Goal: Transaction & Acquisition: Purchase product/service

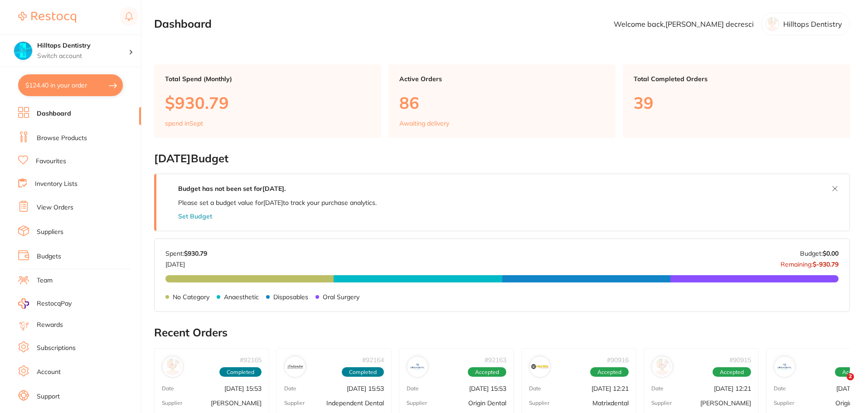
click at [80, 84] on button "$124.40 in your order" at bounding box center [70, 85] width 105 height 22
checkbox input "true"
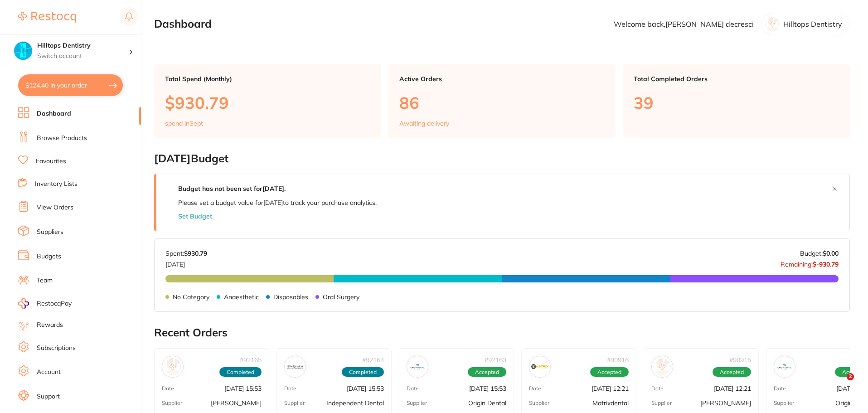
checkbox input "true"
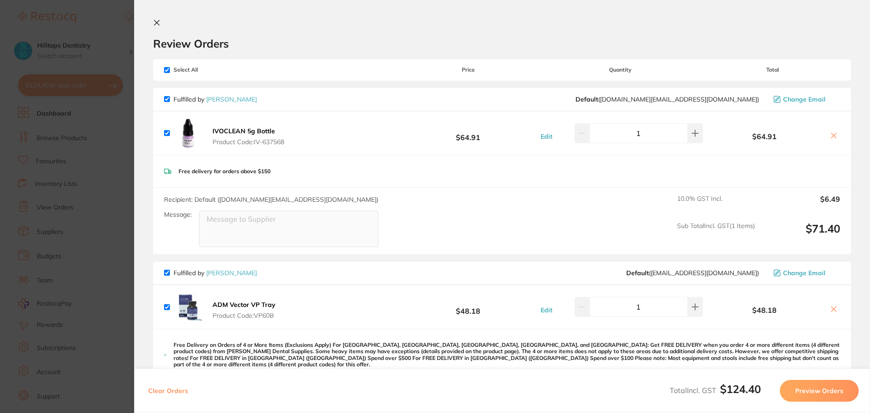
click at [87, 26] on section "Update RRP Set your pre negotiated price for this item. Item Agreed RRP (excl. …" at bounding box center [435, 206] width 870 height 413
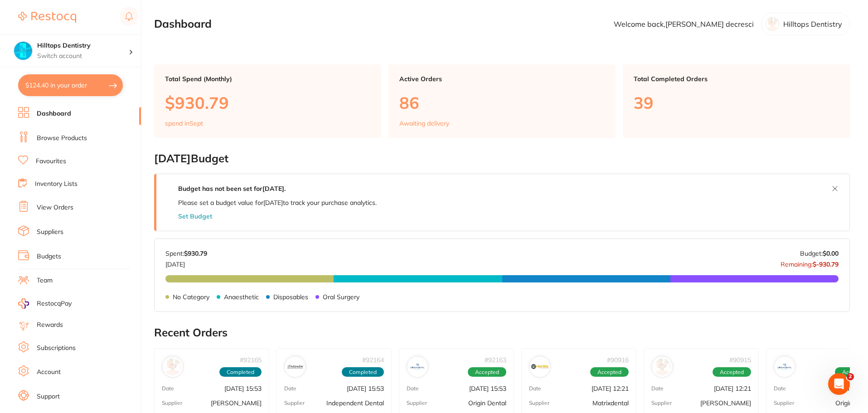
click at [87, 135] on li "Browse Products" at bounding box center [79, 138] width 123 height 14
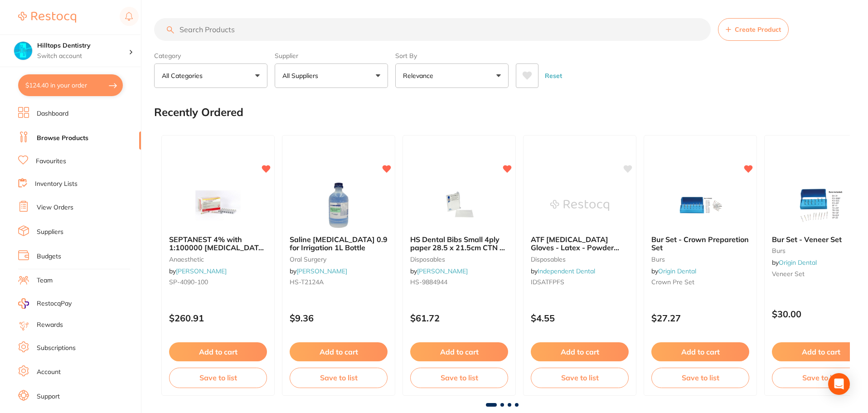
click at [259, 32] on input "search" at bounding box center [432, 29] width 557 height 23
type input "[MEDICAL_DATA]"
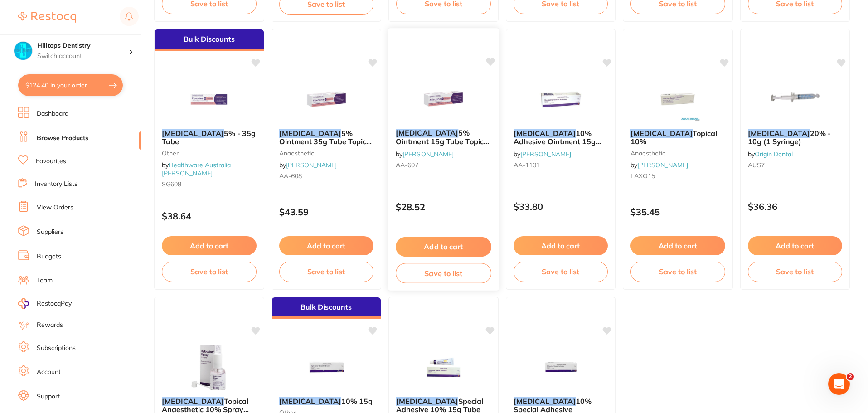
scroll to position [286, 0]
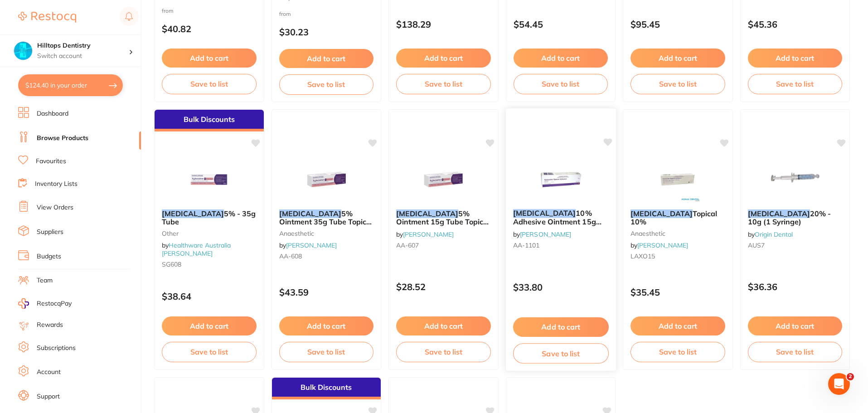
click at [582, 319] on button "Add to cart" at bounding box center [561, 326] width 96 height 19
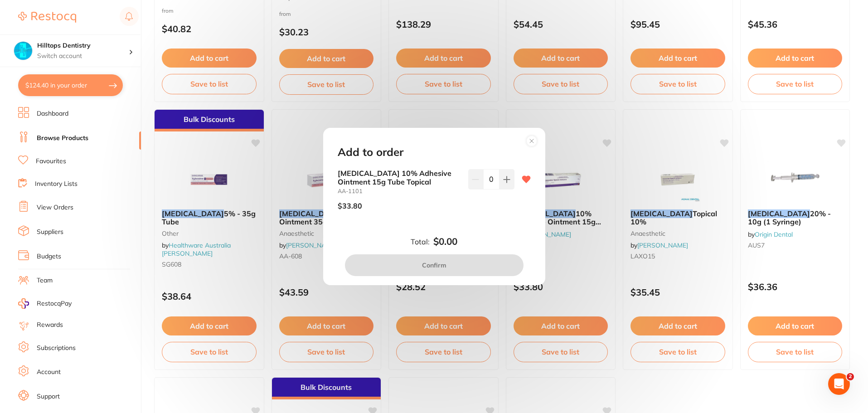
scroll to position [0, 0]
click at [508, 185] on button at bounding box center [506, 179] width 15 height 20
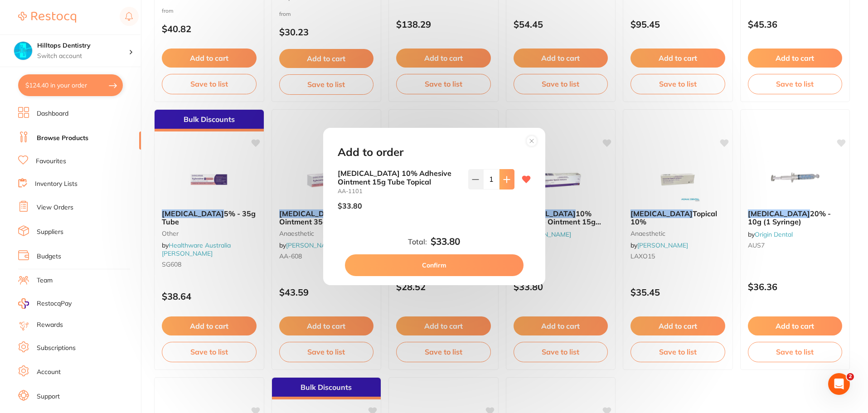
click at [508, 185] on button at bounding box center [506, 179] width 15 height 20
type input "5"
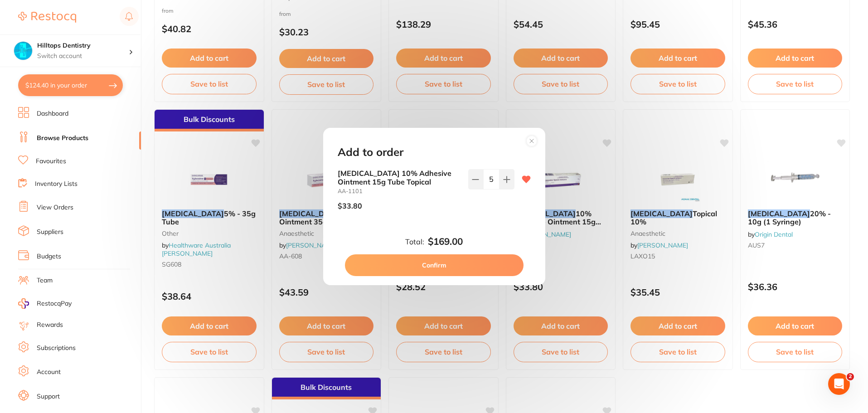
drag, startPoint x: 463, startPoint y: 262, endPoint x: 403, endPoint y: 231, distance: 67.7
click at [423, 240] on div "Total: $169.00 Confirm" at bounding box center [434, 256] width 215 height 40
drag, startPoint x: 411, startPoint y: 268, endPoint x: 197, endPoint y: 234, distance: 217.0
click at [412, 267] on button "Confirm" at bounding box center [434, 265] width 179 height 22
checkbox input "false"
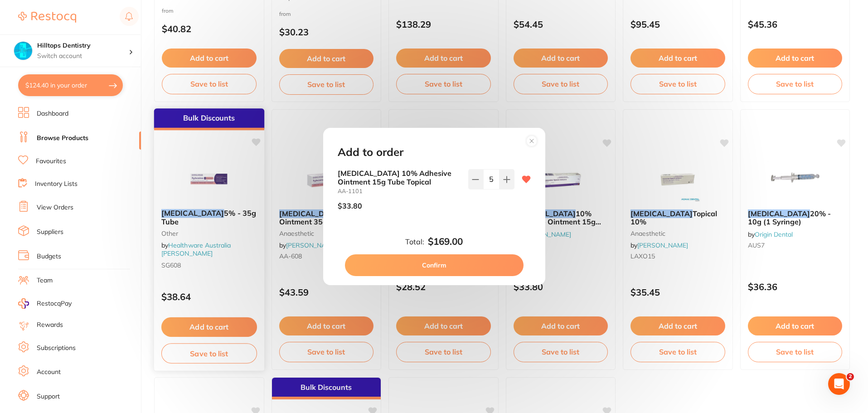
checkbox input "false"
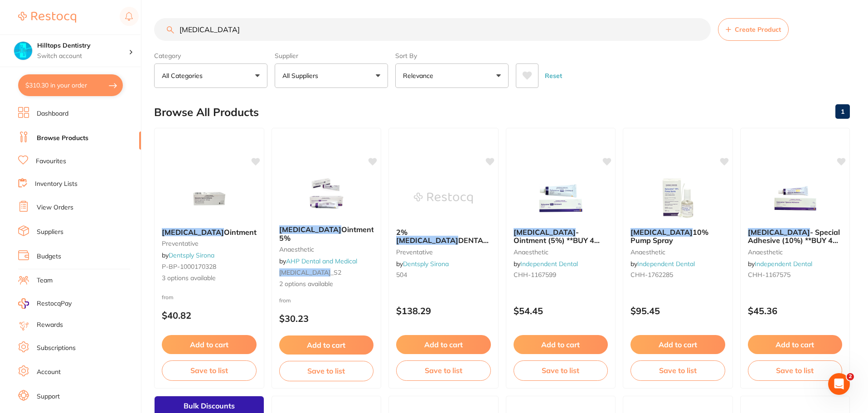
drag, startPoint x: 249, startPoint y: 33, endPoint x: 0, endPoint y: -7, distance: 252.0
click at [0, 0] on html "$310.30 Hilltops Dentistry Switch account Elevate Dental Young Hilltops Dentist…" at bounding box center [434, 206] width 868 height 413
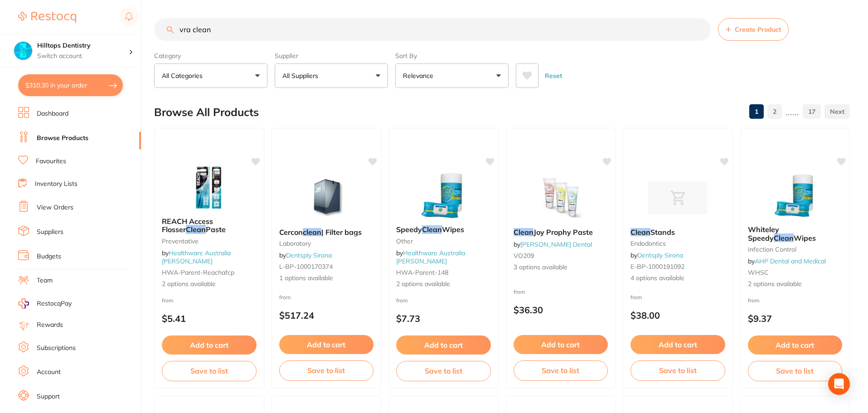
click at [183, 34] on input "vra clean" at bounding box center [432, 29] width 557 height 23
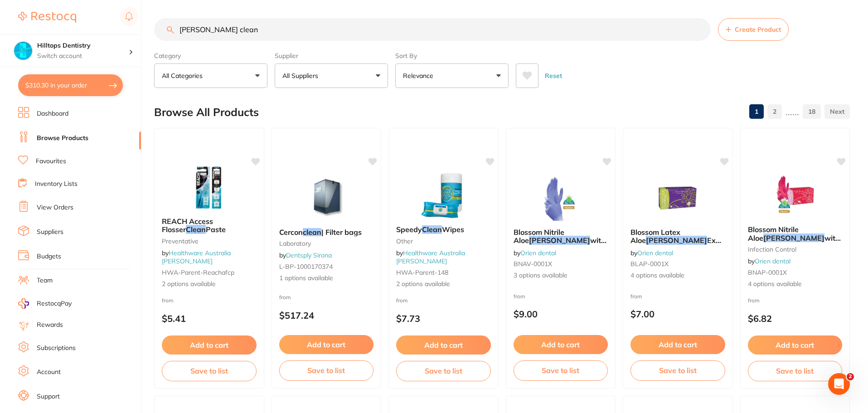
type input "[PERSON_NAME] clean"
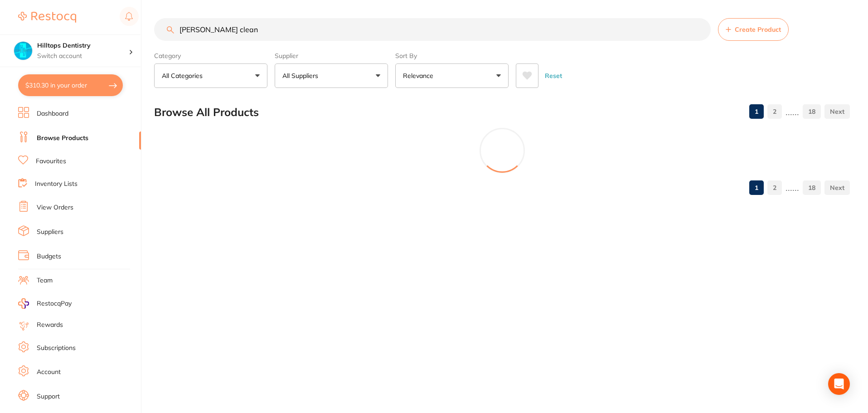
click at [354, 67] on button "All Suppliers" at bounding box center [331, 75] width 113 height 24
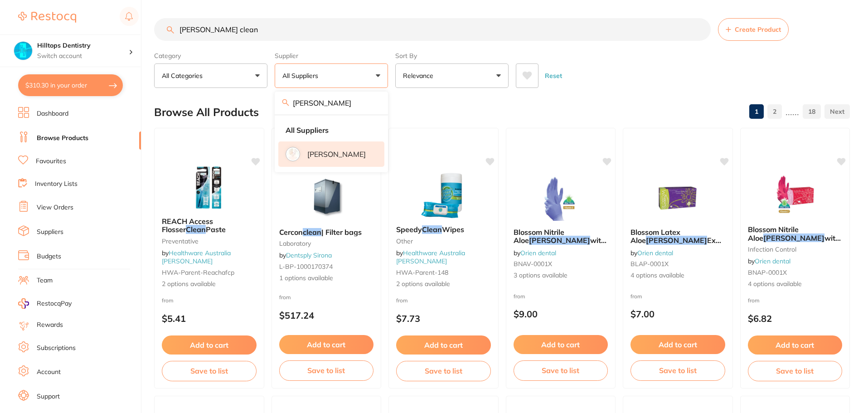
type input "[PERSON_NAME]"
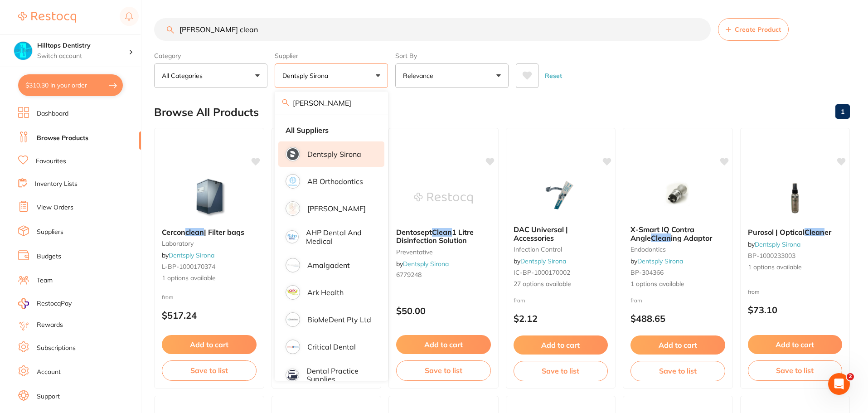
click at [417, 107] on div "Browse All Products 1" at bounding box center [502, 112] width 696 height 30
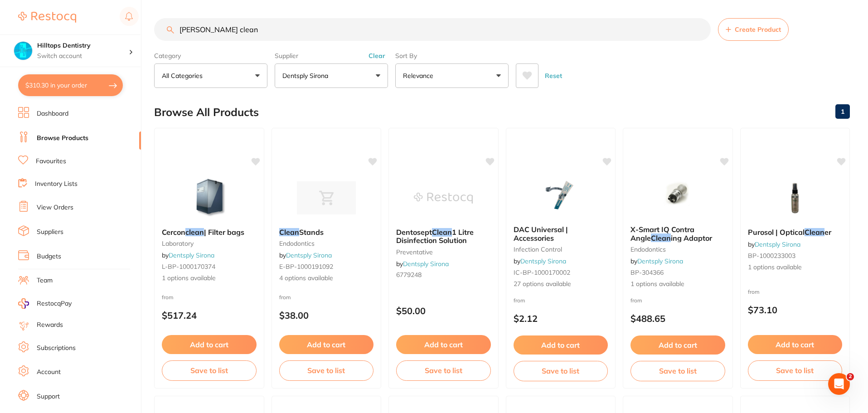
click at [375, 53] on button "Clear" at bounding box center [377, 56] width 22 height 8
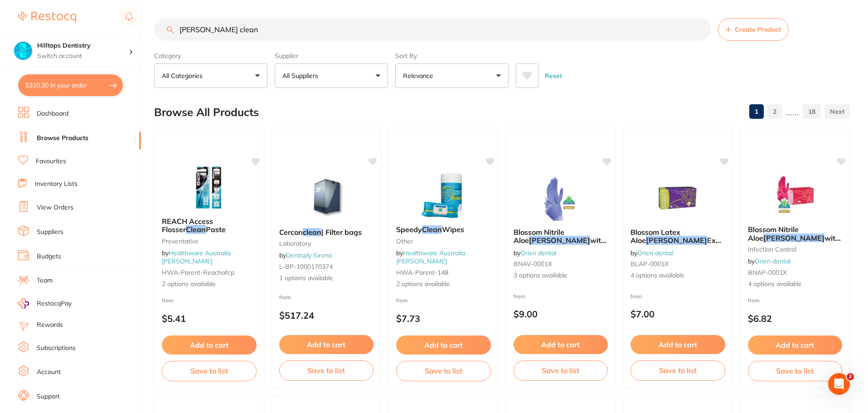
click at [369, 75] on button "All Suppliers" at bounding box center [331, 75] width 113 height 24
type input "[PERSON_NAME]"
click at [326, 158] on p "[PERSON_NAME]" at bounding box center [336, 154] width 58 height 8
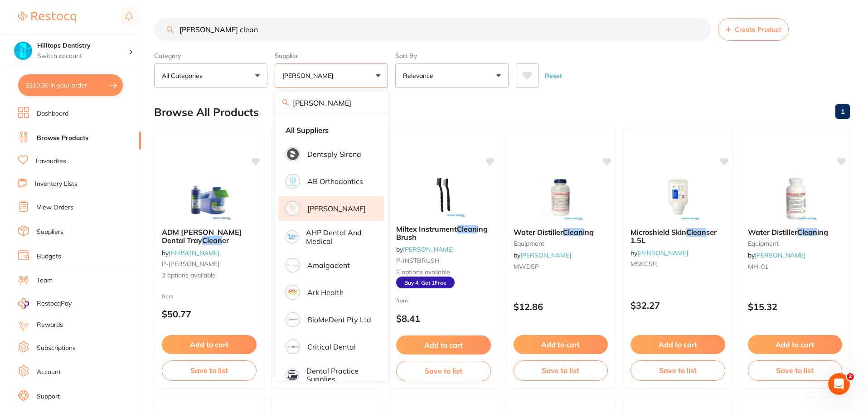
click at [649, 73] on div "Reset" at bounding box center [679, 72] width 327 height 32
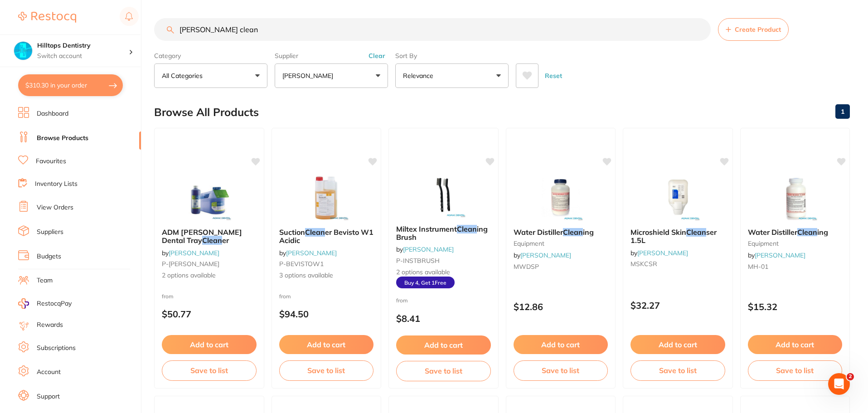
click at [360, 77] on button "[PERSON_NAME]" at bounding box center [331, 75] width 113 height 24
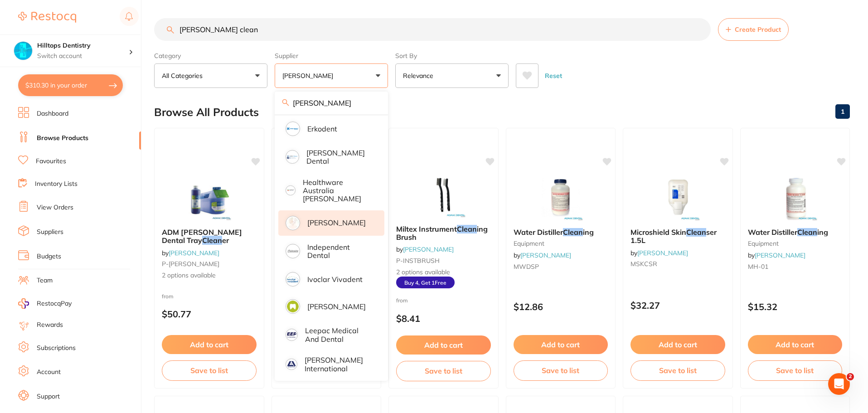
scroll to position [317, 0]
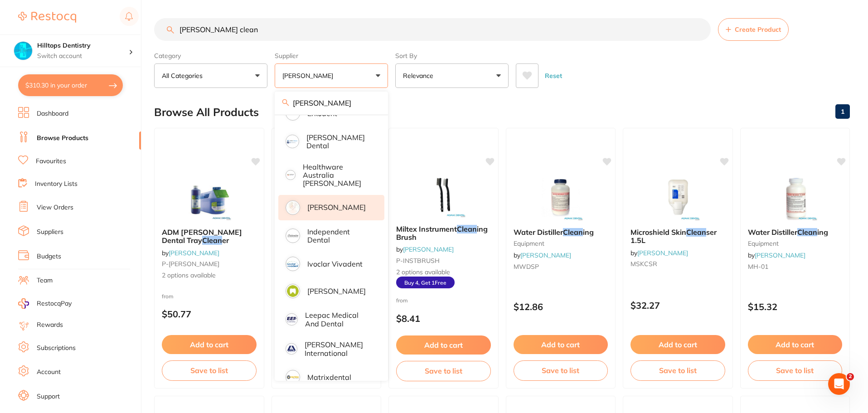
click at [335, 203] on p "[PERSON_NAME]" at bounding box center [336, 207] width 58 height 8
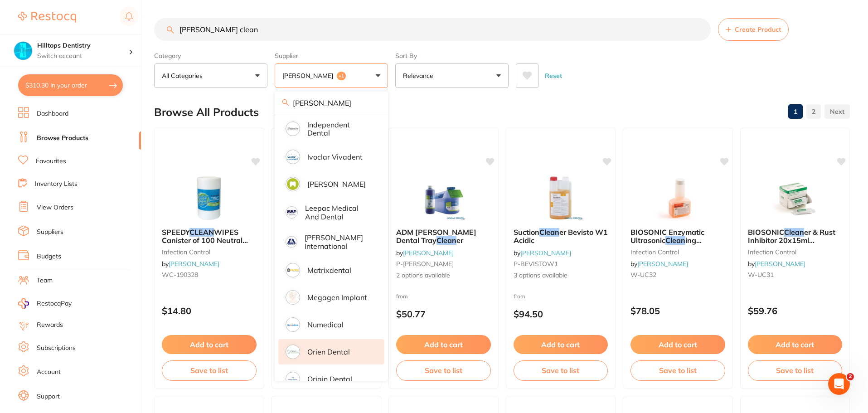
scroll to position [499, 0]
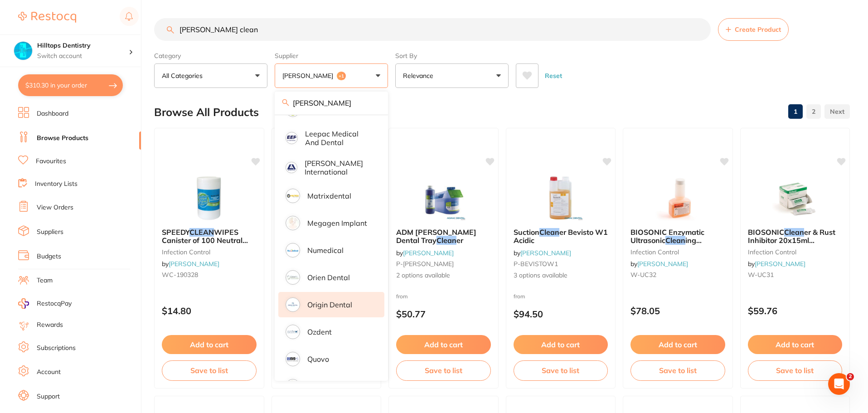
click at [345, 300] on p "Origin Dental" at bounding box center [329, 304] width 45 height 8
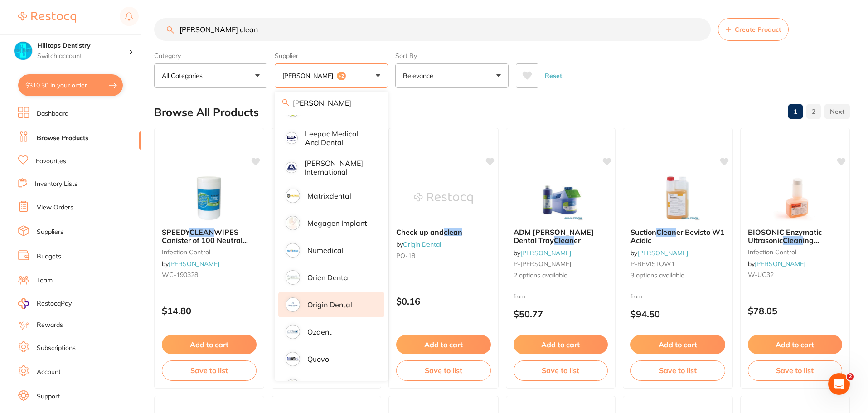
scroll to position [0, 0]
click at [625, 83] on div "Reset" at bounding box center [679, 72] width 327 height 32
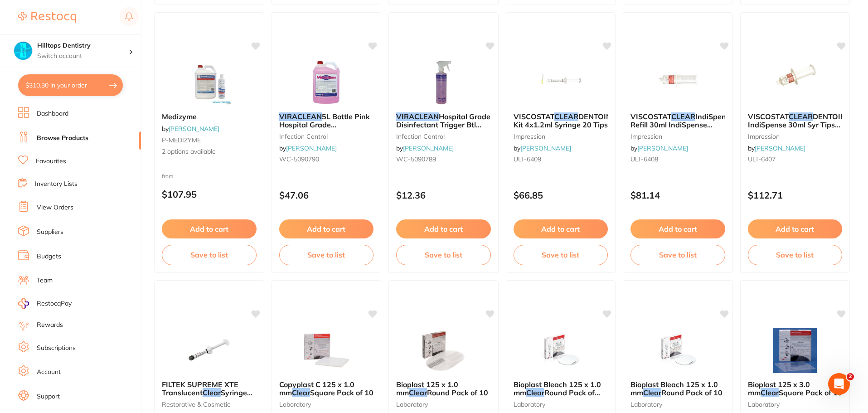
scroll to position [1360, 0]
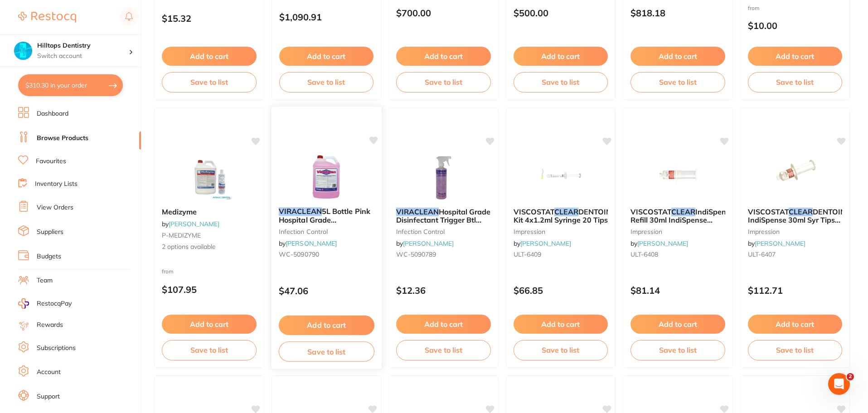
click at [377, 141] on icon at bounding box center [373, 140] width 9 height 8
click at [371, 141] on icon at bounding box center [373, 140] width 9 height 8
click at [332, 320] on button "Add to cart" at bounding box center [326, 324] width 96 height 19
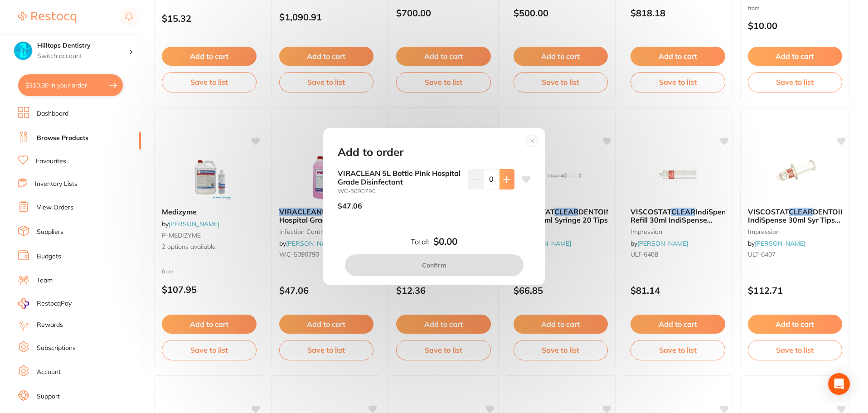
click at [506, 184] on button at bounding box center [506, 179] width 15 height 20
type input "1"
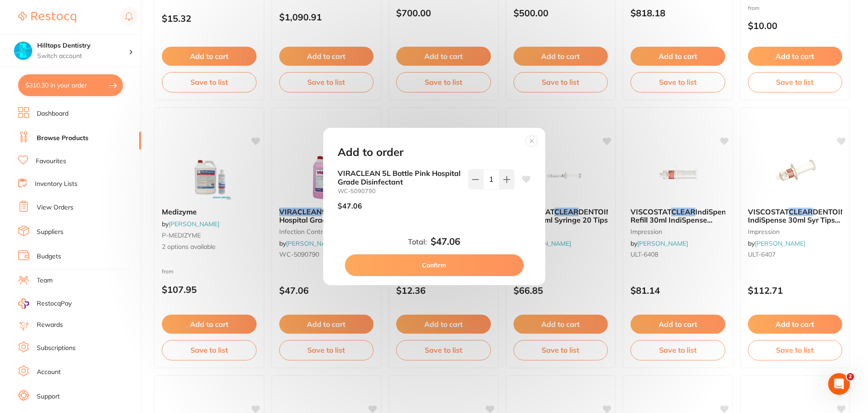
scroll to position [0, 0]
click at [460, 262] on button "Confirm" at bounding box center [434, 265] width 179 height 22
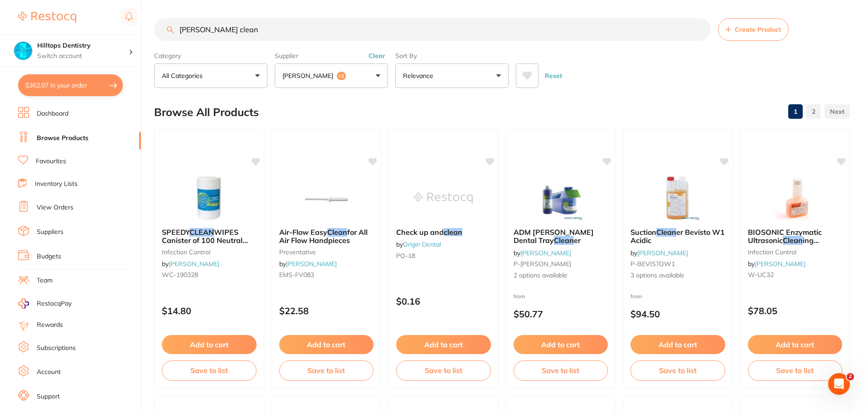
click at [251, 35] on input "[PERSON_NAME] clean" at bounding box center [432, 29] width 557 height 23
type input "v"
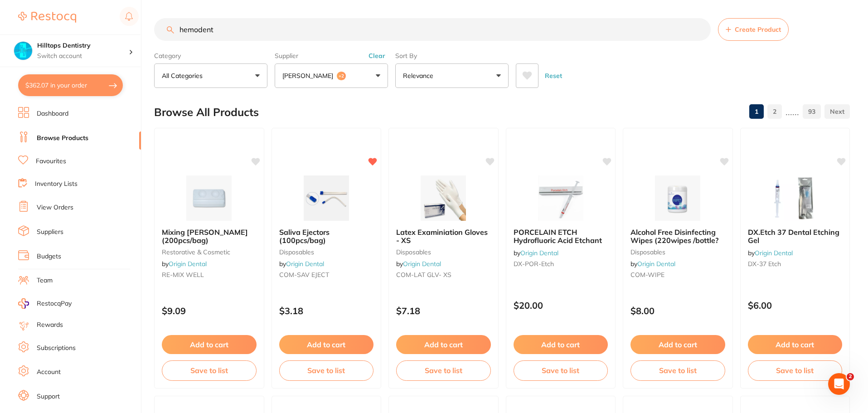
type input "hemodent"
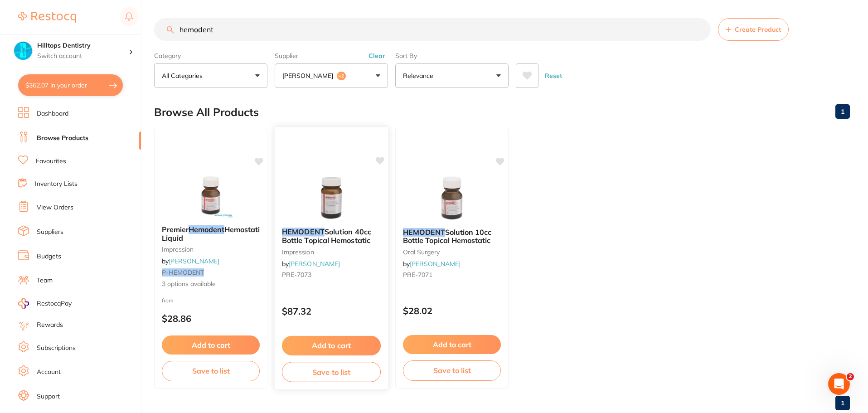
click at [330, 217] on img at bounding box center [330, 197] width 59 height 46
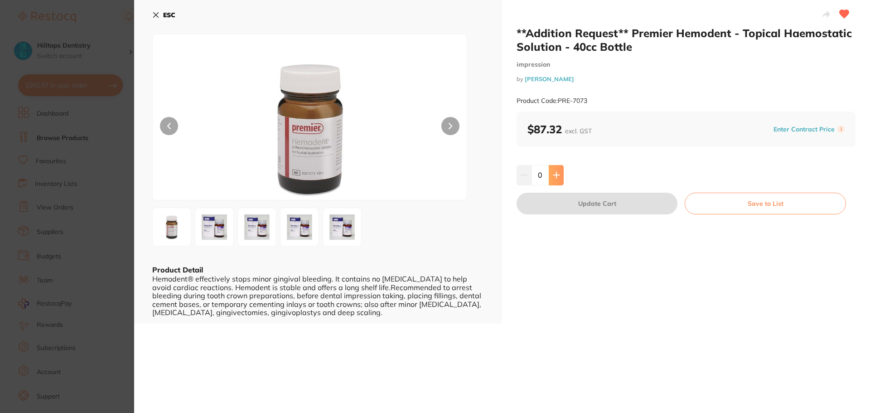
click at [552, 181] on button at bounding box center [556, 175] width 15 height 20
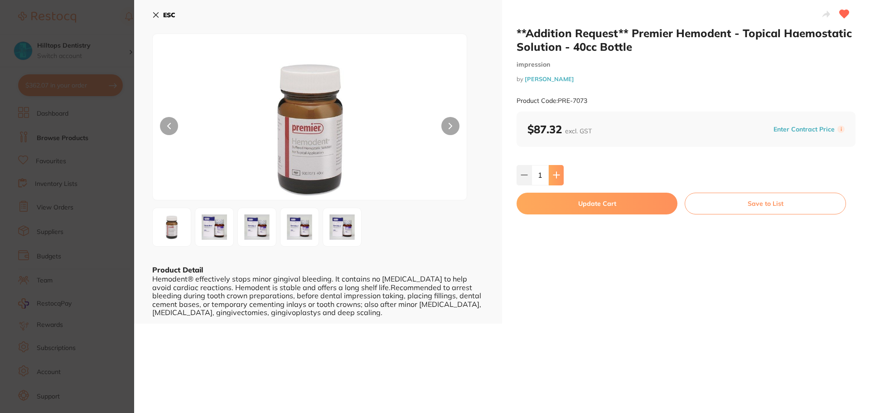
click at [552, 181] on button at bounding box center [556, 175] width 15 height 20
type input "2"
click at [552, 199] on button "Update Cart" at bounding box center [597, 204] width 161 height 22
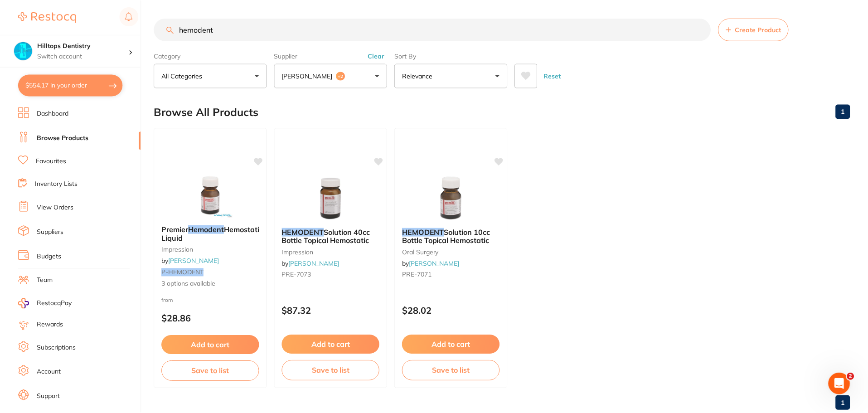
scroll to position [3, 0]
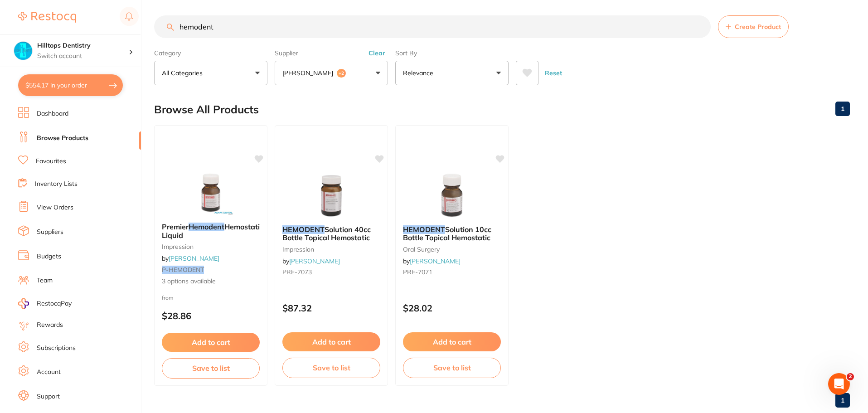
drag, startPoint x: 216, startPoint y: 25, endPoint x: 15, endPoint y: 25, distance: 201.2
click at [16, 24] on div "$554.17 Hilltops Dentistry Switch account Elevate Dental Young Hilltops Dentist…" at bounding box center [434, 203] width 868 height 413
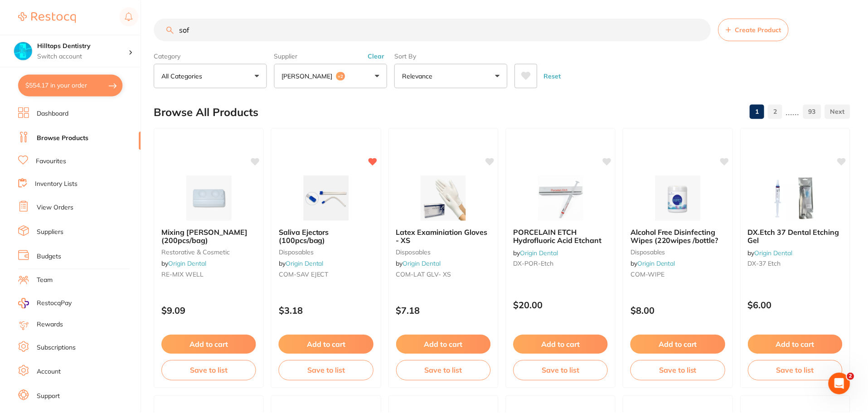
scroll to position [639, 0]
type input "soflex"
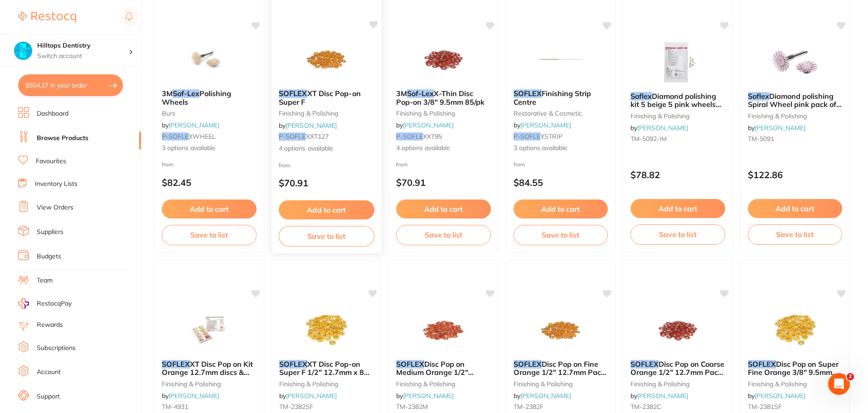
scroll to position [272, 0]
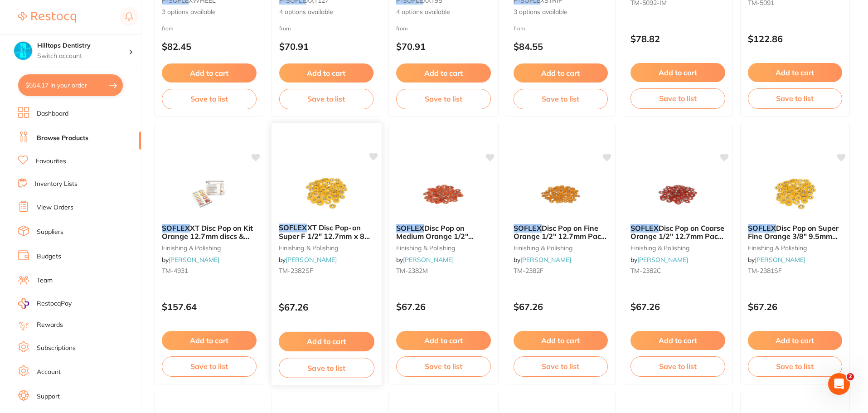
click at [373, 160] on icon at bounding box center [373, 157] width 9 height 8
click at [374, 157] on icon at bounding box center [373, 157] width 9 height 8
click at [346, 340] on button "Add to cart" at bounding box center [326, 341] width 96 height 19
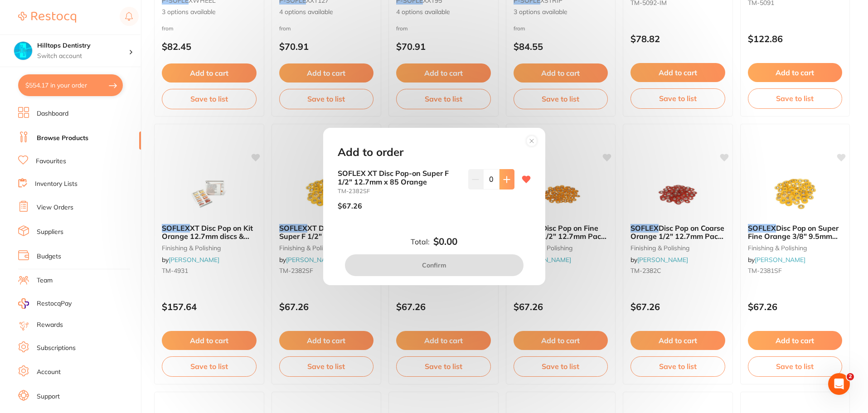
scroll to position [0, 0]
click at [501, 186] on button at bounding box center [506, 179] width 15 height 20
type input "1"
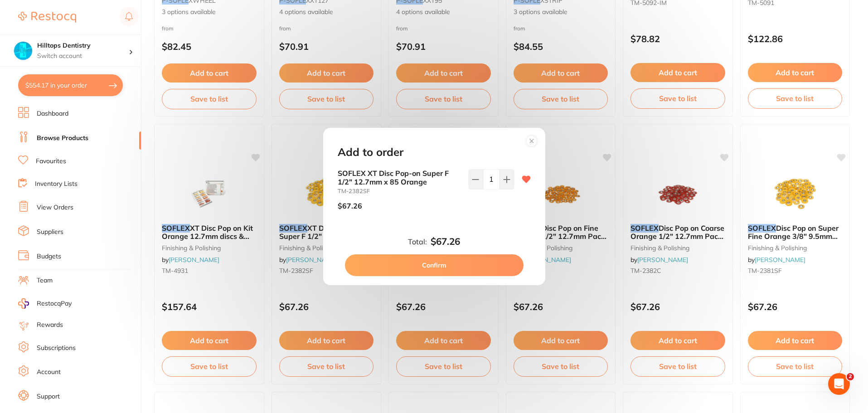
click at [459, 261] on button "Confirm" at bounding box center [434, 265] width 179 height 22
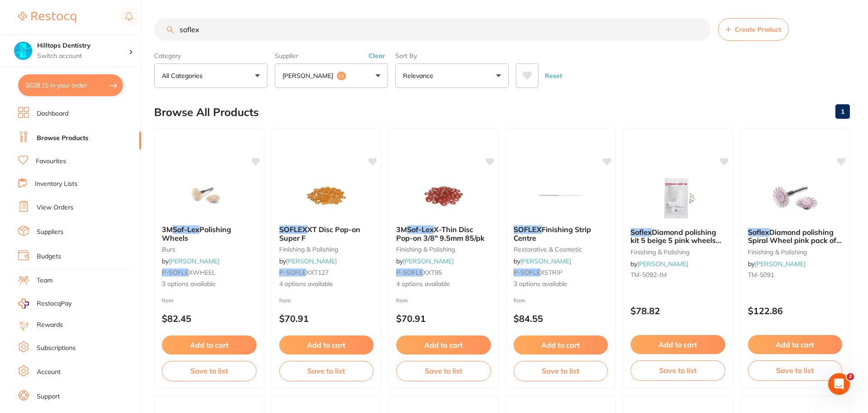
click at [233, 26] on input "soflex" at bounding box center [432, 29] width 557 height 23
type input "s"
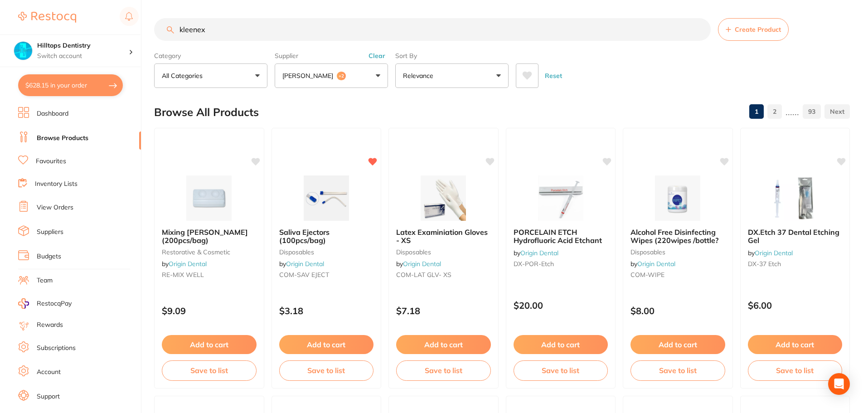
type input "kleenex"
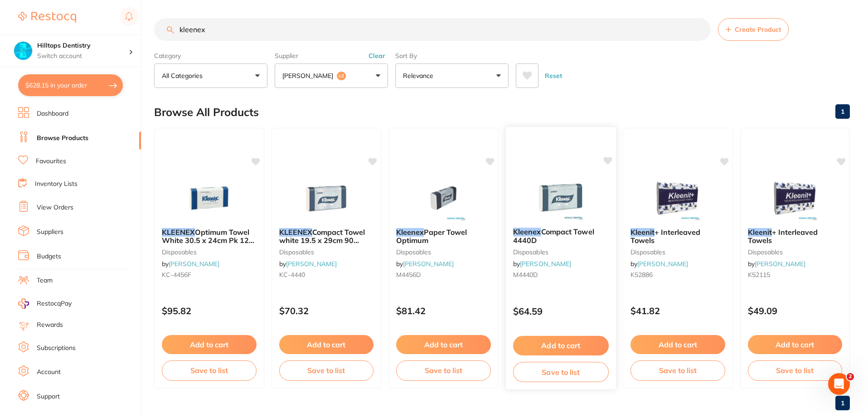
click at [605, 163] on icon at bounding box center [607, 160] width 9 height 9
click at [608, 161] on icon at bounding box center [607, 161] width 9 height 8
click at [569, 339] on button "Add to cart" at bounding box center [561, 345] width 96 height 19
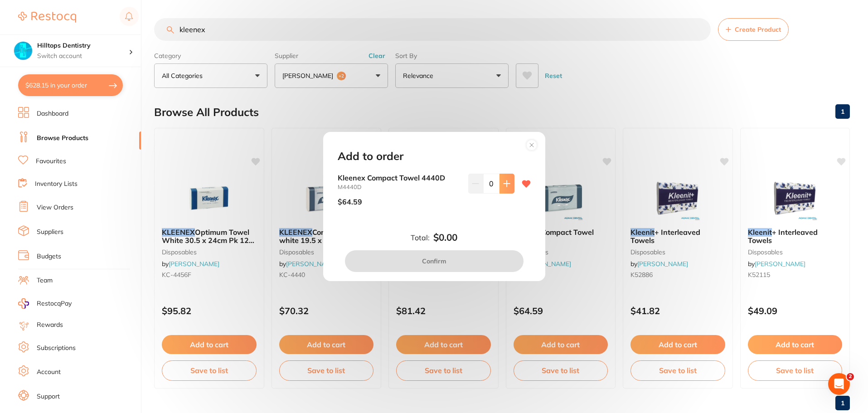
click at [512, 188] on div "Kleenex Compact Towel 4440D M4440D $64.59 0" at bounding box center [434, 193] width 193 height 39
drag, startPoint x: 505, startPoint y: 189, endPoint x: 477, endPoint y: 210, distance: 35.3
click at [505, 189] on button at bounding box center [506, 184] width 15 height 20
type input "1"
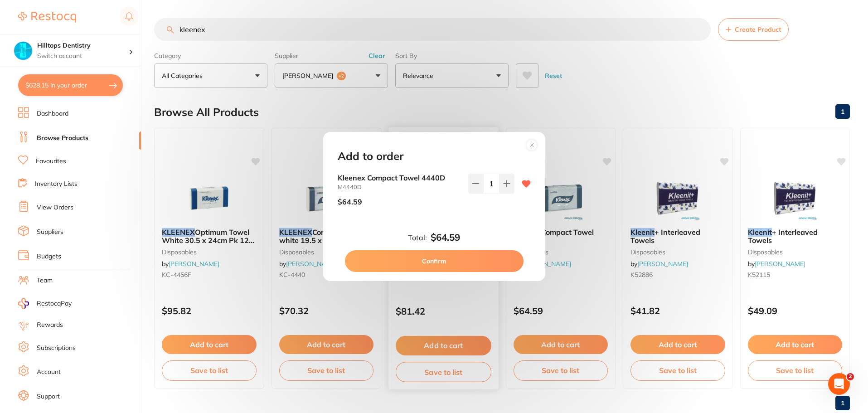
drag, startPoint x: 461, startPoint y: 264, endPoint x: 455, endPoint y: 260, distance: 7.2
click at [461, 263] on button "Confirm" at bounding box center [434, 261] width 179 height 22
checkbox input "false"
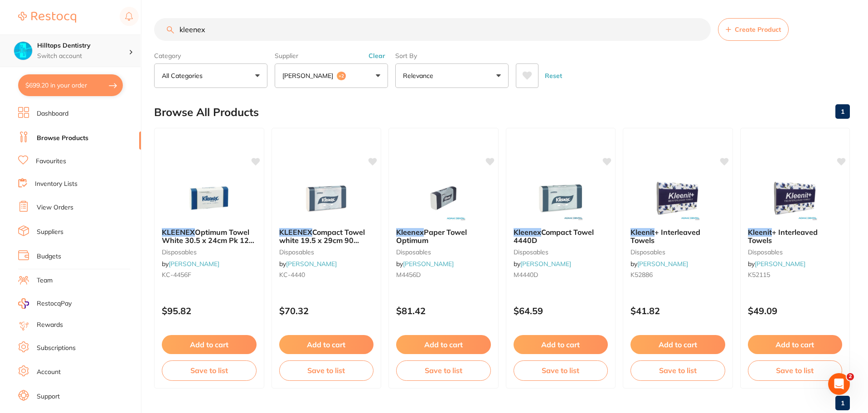
drag, startPoint x: 244, startPoint y: 30, endPoint x: 2, endPoint y: 40, distance: 242.7
click at [0, 23] on div "$699.20 Hilltops Dentistry Switch account Elevate Dental Young Hilltops Dentist…" at bounding box center [434, 206] width 868 height 413
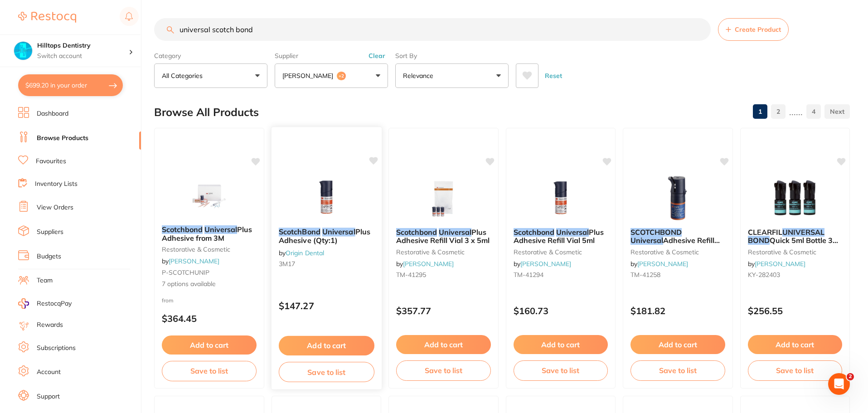
type input "universal scotch bond"
click at [341, 341] on button "Add to cart" at bounding box center [326, 345] width 96 height 19
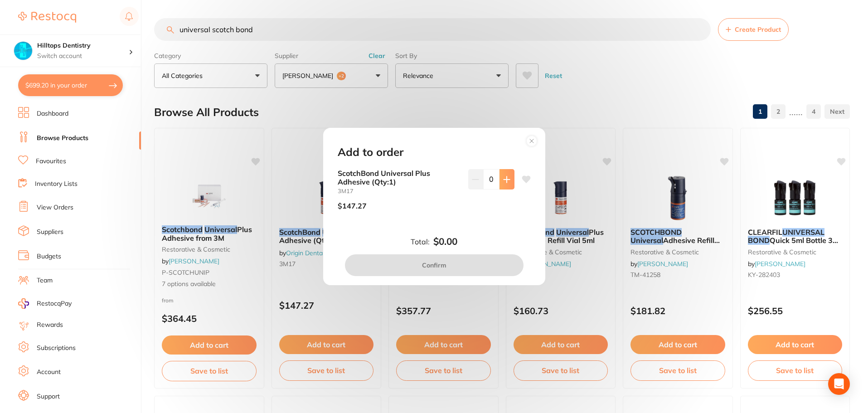
click at [504, 176] on icon at bounding box center [507, 179] width 6 height 6
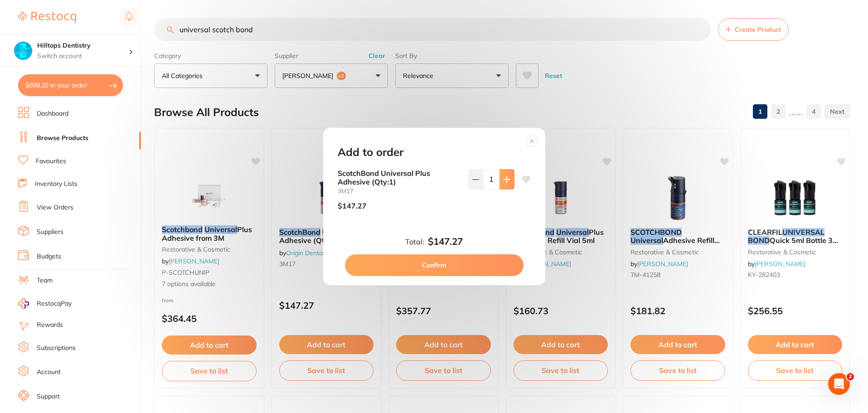
click at [505, 186] on button at bounding box center [506, 179] width 15 height 20
type input "2"
click at [466, 267] on button "Confirm" at bounding box center [434, 265] width 179 height 22
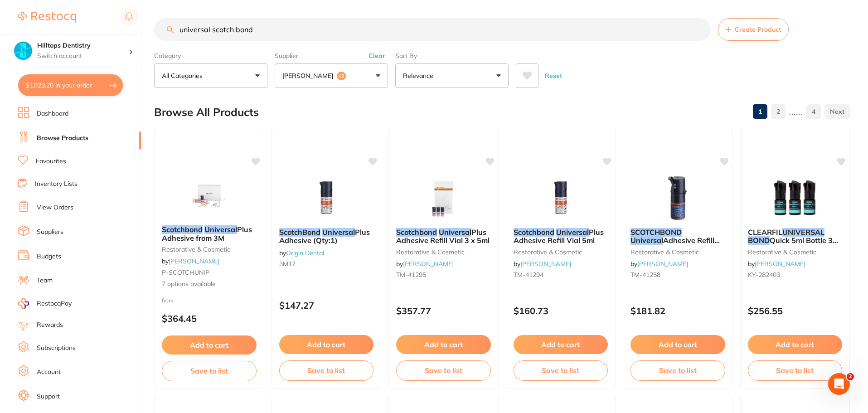
drag, startPoint x: 178, startPoint y: 31, endPoint x: 30, endPoint y: 23, distance: 148.0
click at [29, 19] on div "$1,023.20 Hilltops Dentistry Switch account Elevate Dental Young Hilltops Denti…" at bounding box center [434, 206] width 868 height 413
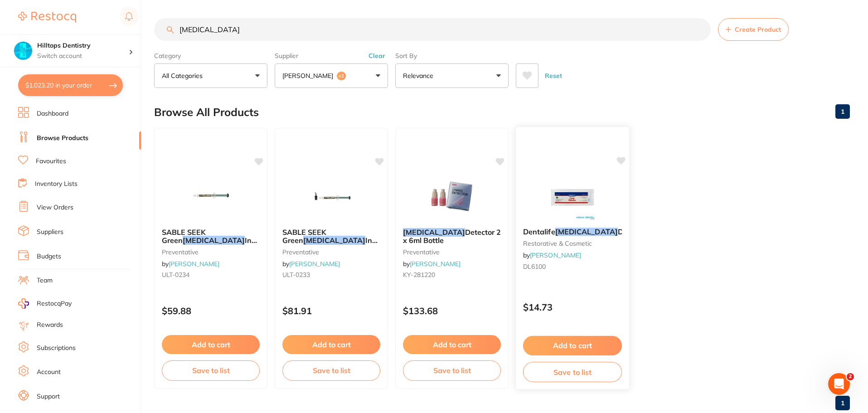
type input "[MEDICAL_DATA]"
click at [617, 160] on icon at bounding box center [621, 161] width 9 height 8
click at [573, 343] on button "Add to cart" at bounding box center [572, 345] width 99 height 19
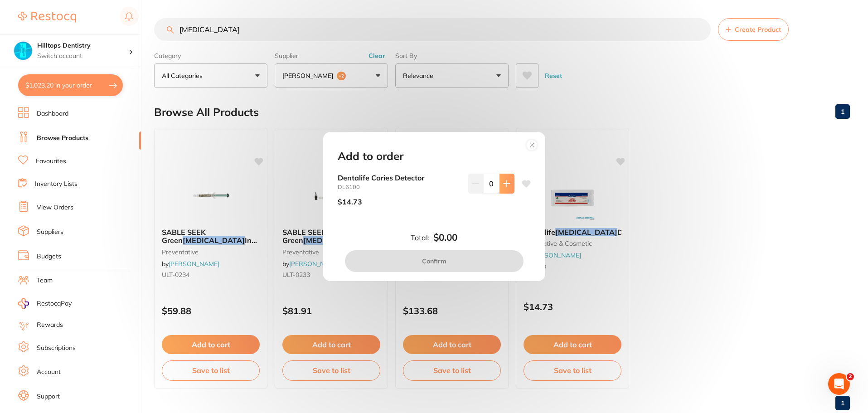
click at [500, 179] on button at bounding box center [506, 184] width 15 height 20
type input "1"
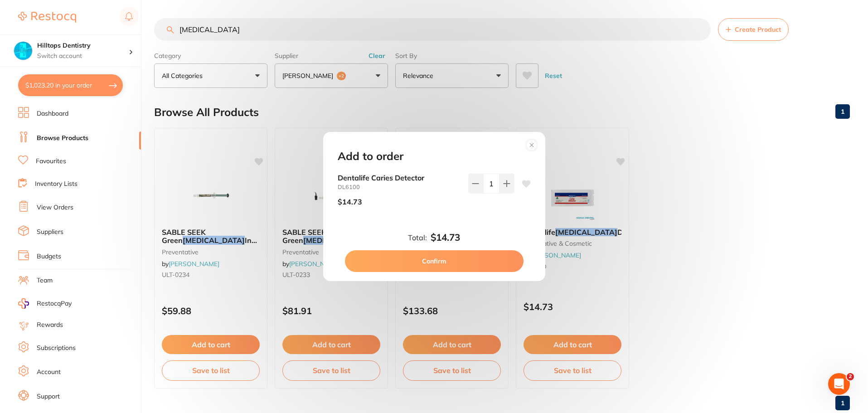
click at [478, 269] on button "Confirm" at bounding box center [434, 261] width 179 height 22
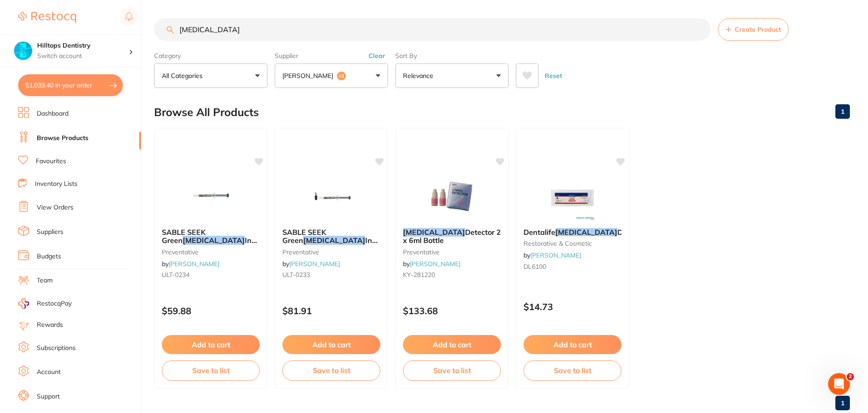
click at [241, 33] on input "[MEDICAL_DATA]" at bounding box center [432, 29] width 557 height 23
type input "c"
type input "short needle"
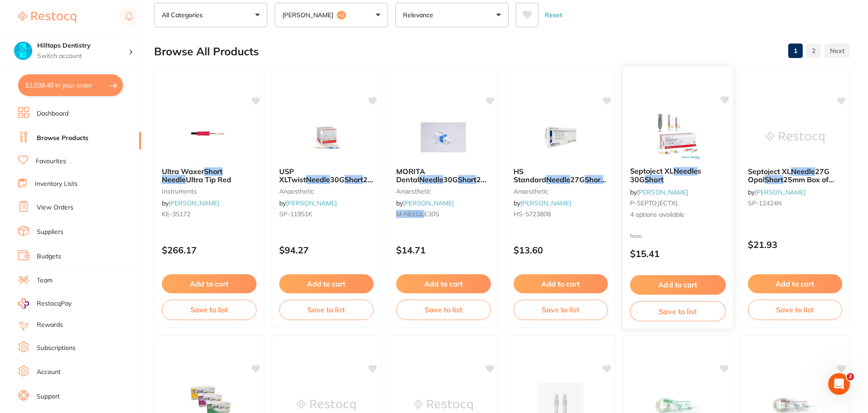
scroll to position [181, 0]
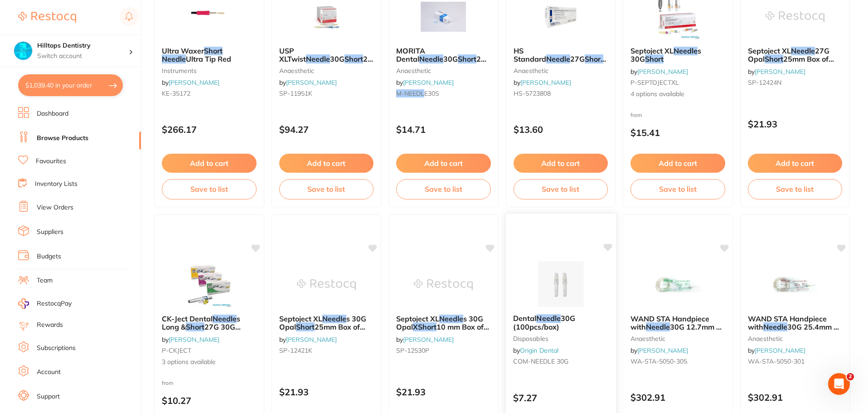
click at [561, 277] on img at bounding box center [560, 284] width 59 height 46
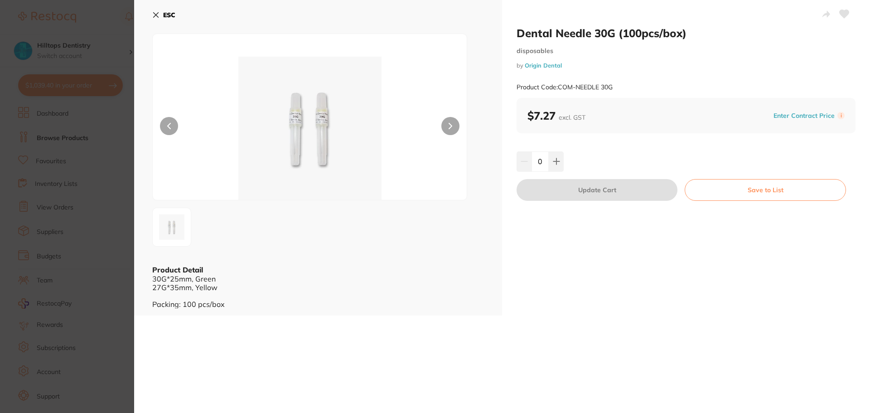
click at [311, 128] on img at bounding box center [310, 128] width 189 height 143
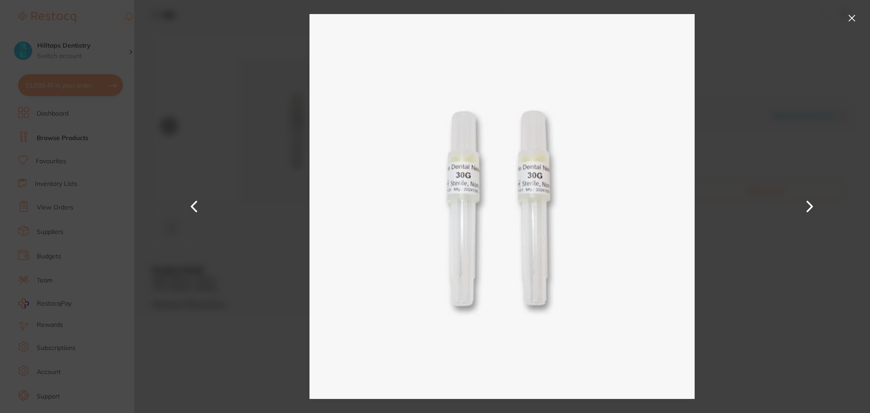
click at [850, 14] on button at bounding box center [852, 18] width 15 height 15
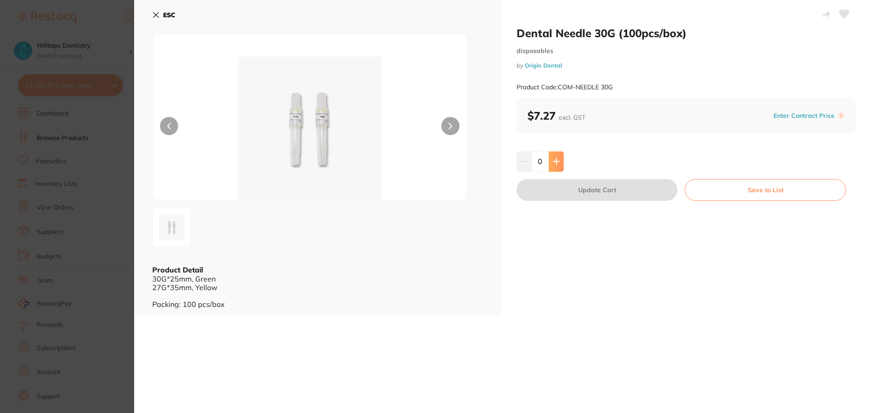
click at [555, 165] on icon at bounding box center [556, 162] width 6 height 6
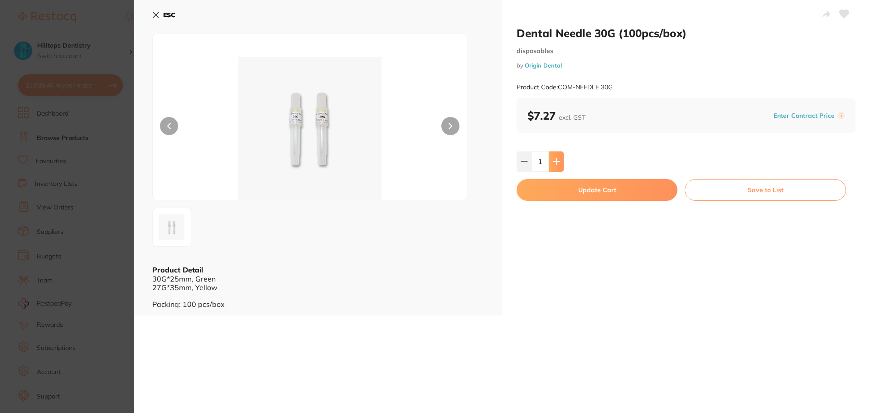
click at [555, 165] on icon at bounding box center [556, 162] width 6 height 6
type input "2"
click at [563, 198] on button "Update Cart" at bounding box center [597, 190] width 161 height 22
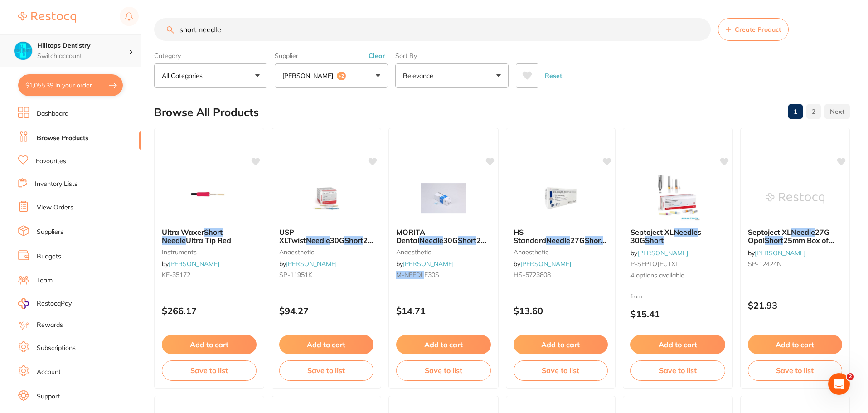
drag, startPoint x: 248, startPoint y: 29, endPoint x: 73, endPoint y: 50, distance: 177.1
click at [48, 47] on div "$1,055.39 Hilltops Dentistry Switch account Elevate Dental Young Hilltops Denti…" at bounding box center [434, 206] width 868 height 413
type input "denture baths"
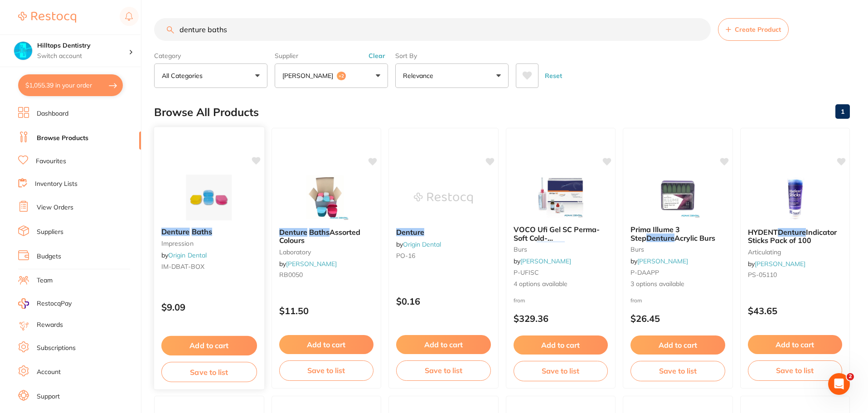
click at [204, 344] on button "Add to cart" at bounding box center [209, 345] width 96 height 19
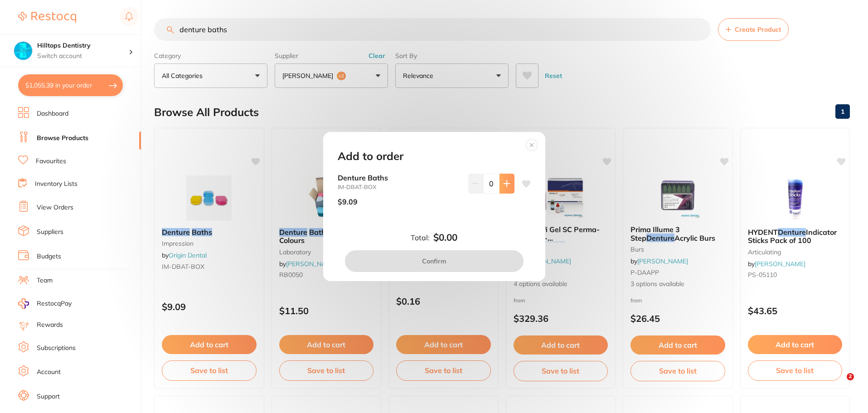
click at [499, 185] on button at bounding box center [506, 184] width 15 height 20
type input "1"
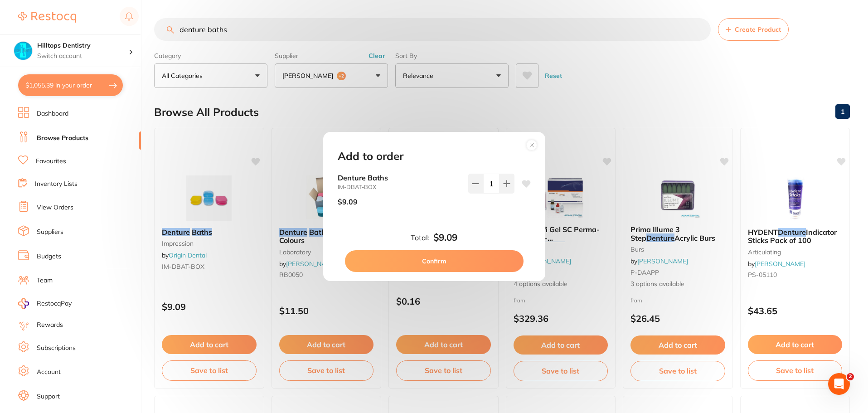
click at [464, 257] on button "Confirm" at bounding box center [434, 261] width 179 height 22
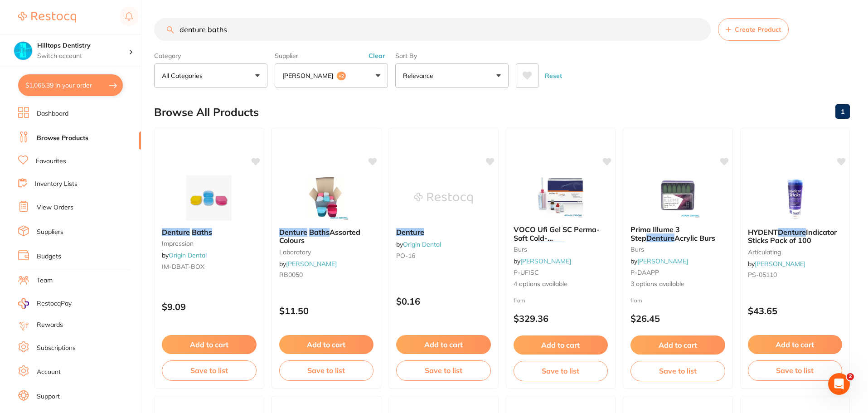
drag, startPoint x: 263, startPoint y: 32, endPoint x: 0, endPoint y: 7, distance: 264.1
click at [0, 5] on div "$1,065.39 Hilltops Dentistry Switch account Elevate Dental Young Hilltops Denti…" at bounding box center [434, 206] width 868 height 413
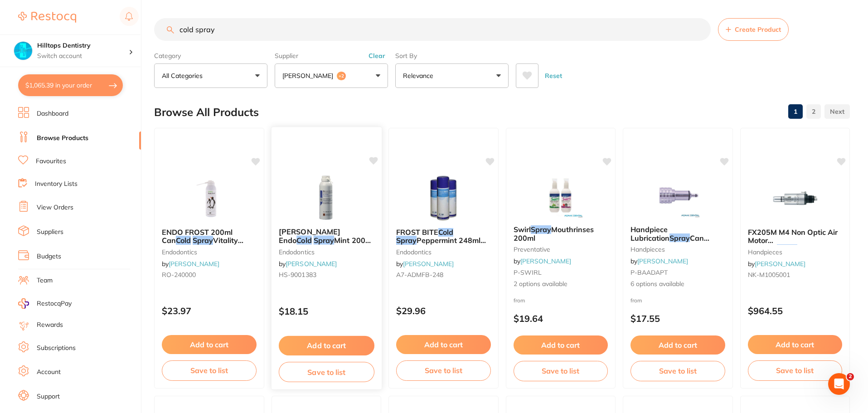
type input "cold spray"
click at [354, 346] on button "Add to cart" at bounding box center [326, 345] width 96 height 19
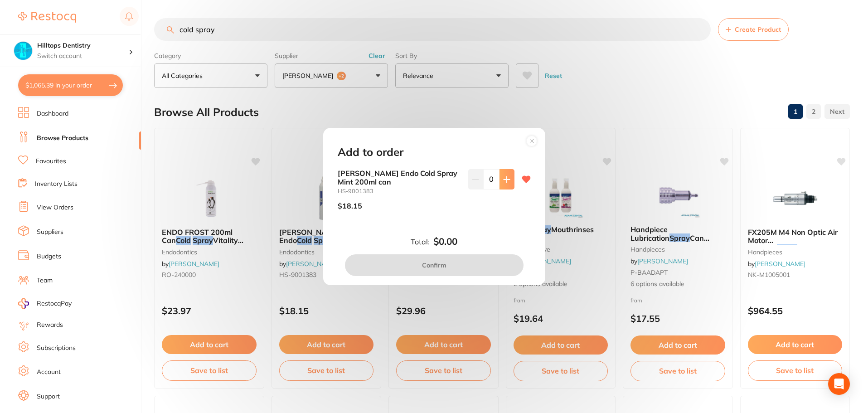
click at [504, 182] on icon at bounding box center [507, 179] width 6 height 6
click at [503, 181] on icon at bounding box center [506, 179] width 7 height 7
type input "2"
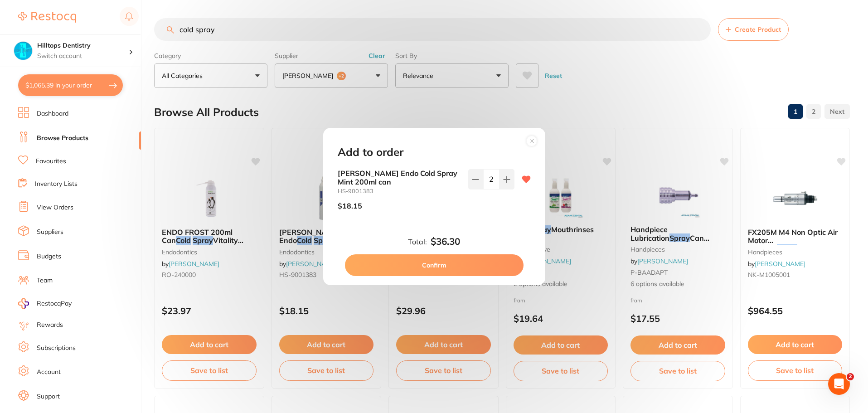
click at [461, 268] on button "Confirm" at bounding box center [434, 265] width 179 height 22
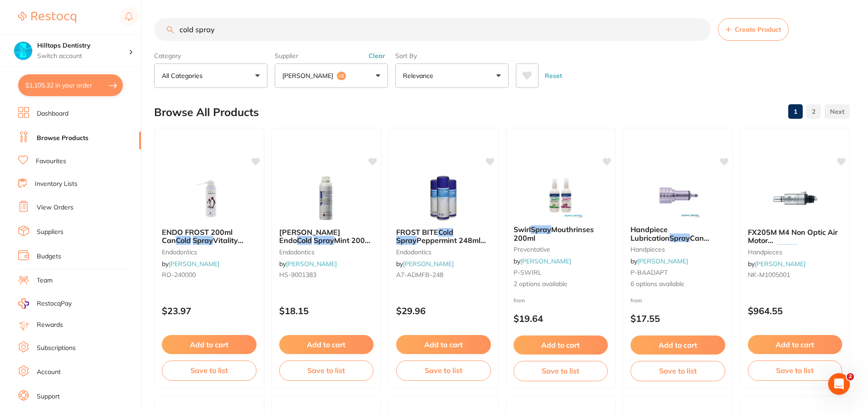
drag, startPoint x: 222, startPoint y: 26, endPoint x: 0, endPoint y: 19, distance: 222.2
click at [0, 19] on div "$1,105.32 Hilltops Dentistry Switch account Elevate Dental Young Hilltops Denti…" at bounding box center [434, 206] width 868 height 413
type input "lignospan"
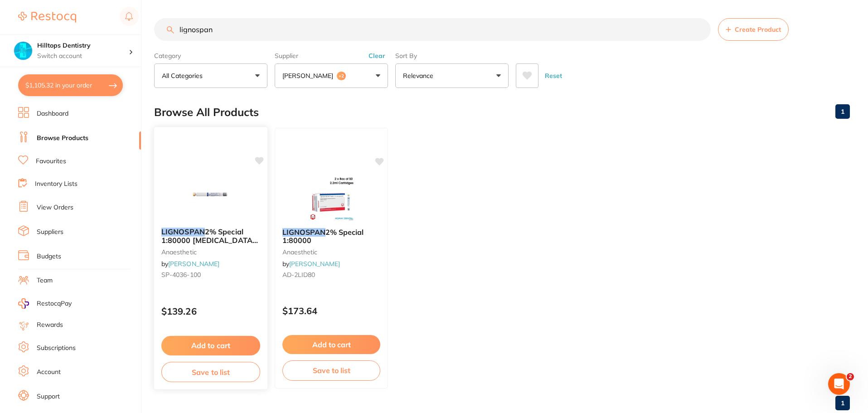
click at [259, 160] on icon at bounding box center [259, 161] width 9 height 8
click at [215, 348] on button "Add to cart" at bounding box center [210, 345] width 99 height 19
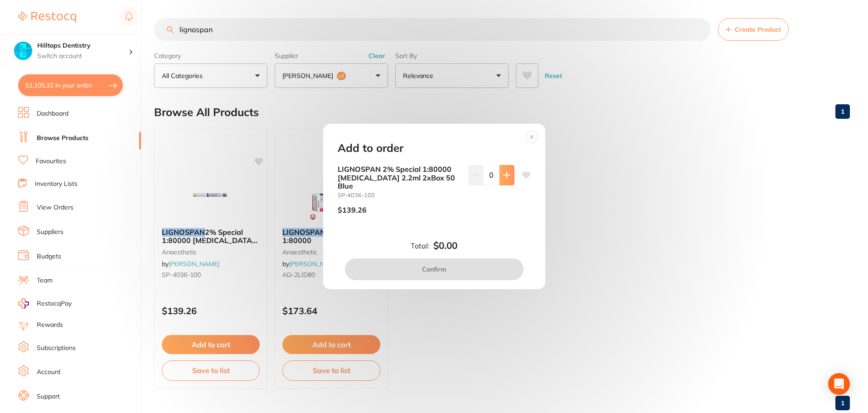
click at [504, 179] on icon at bounding box center [506, 174] width 7 height 7
type input "1"
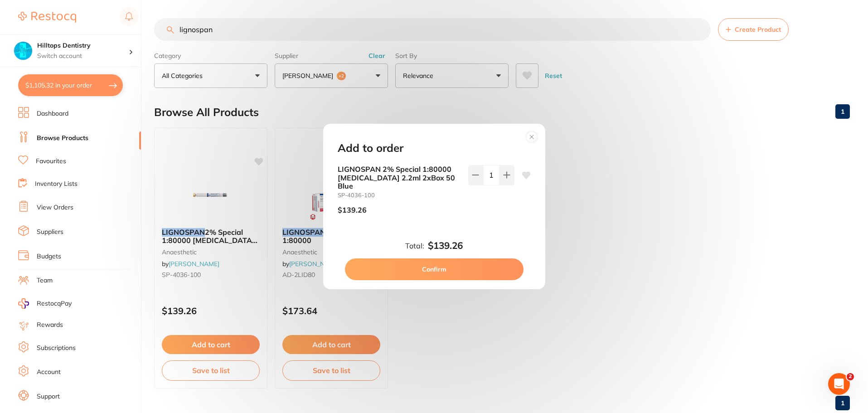
click at [477, 257] on div "Total: $139.26 Confirm" at bounding box center [434, 260] width 215 height 40
click at [474, 261] on button "Confirm" at bounding box center [434, 269] width 179 height 22
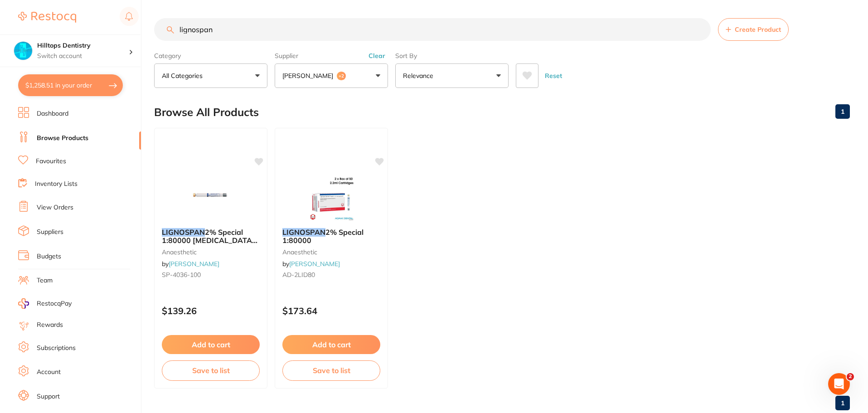
drag, startPoint x: 259, startPoint y: 34, endPoint x: 0, endPoint y: 1, distance: 260.9
click at [0, 1] on div "$1,258.51 Hilltops Dentistry Switch account Elevate Dental Young Hilltops Denti…" at bounding box center [434, 206] width 868 height 413
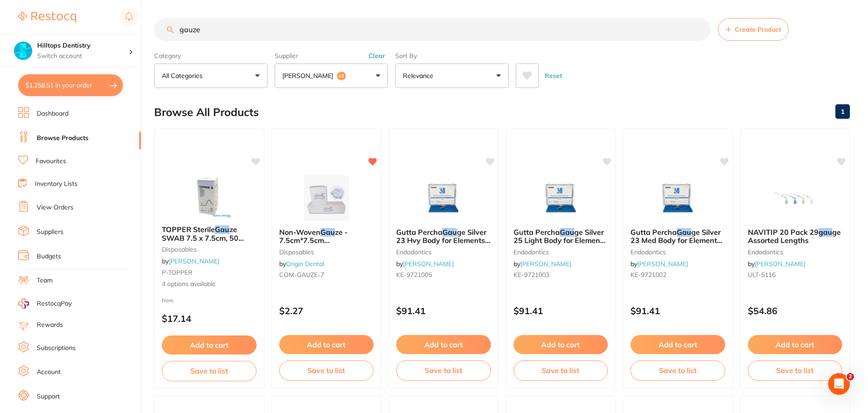
type input "gauze"
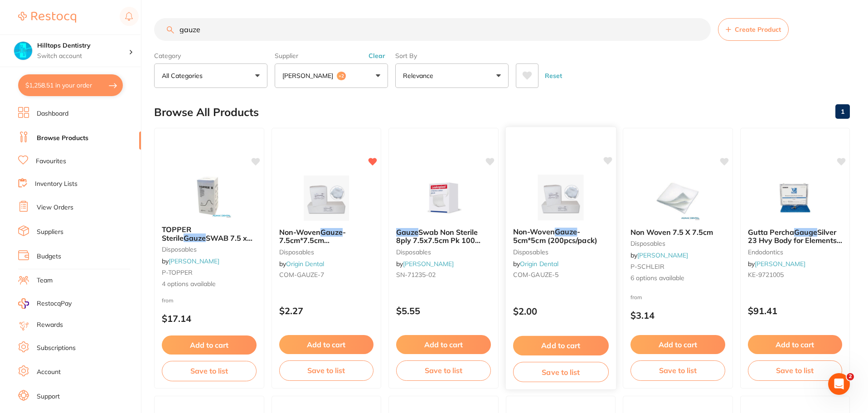
click at [559, 347] on button "Add to cart" at bounding box center [561, 345] width 96 height 19
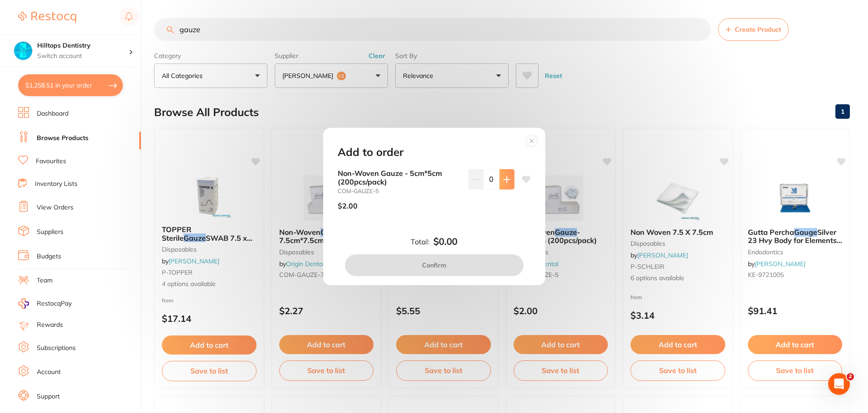
click at [504, 178] on icon at bounding box center [506, 179] width 7 height 7
click at [504, 179] on icon at bounding box center [507, 179] width 6 height 6
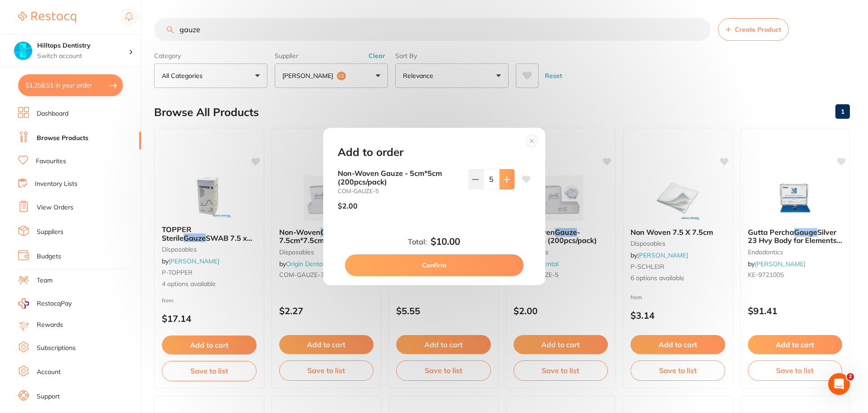
click at [504, 179] on icon at bounding box center [507, 179] width 6 height 6
type input "6"
click at [460, 266] on button "Confirm" at bounding box center [434, 265] width 179 height 22
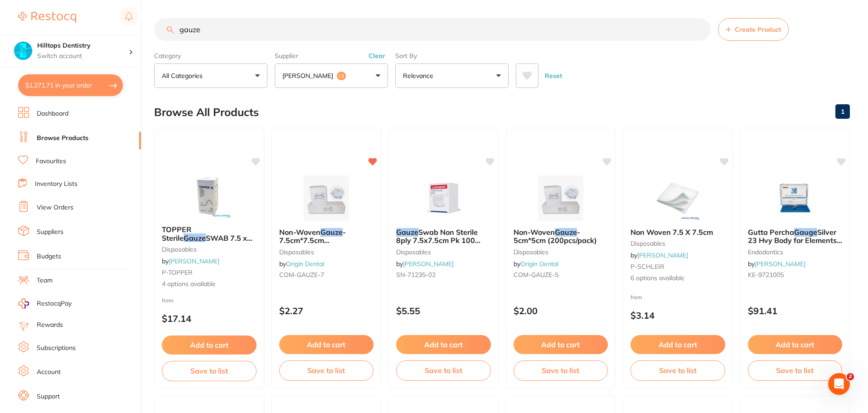
drag, startPoint x: 277, startPoint y: 38, endPoint x: 5, endPoint y: 26, distance: 272.2
click at [5, 26] on div "$1,271.71 Hilltops Dentistry Switch account Elevate Dental Young Hilltops Denti…" at bounding box center [434, 206] width 868 height 413
type input "gelatamp"
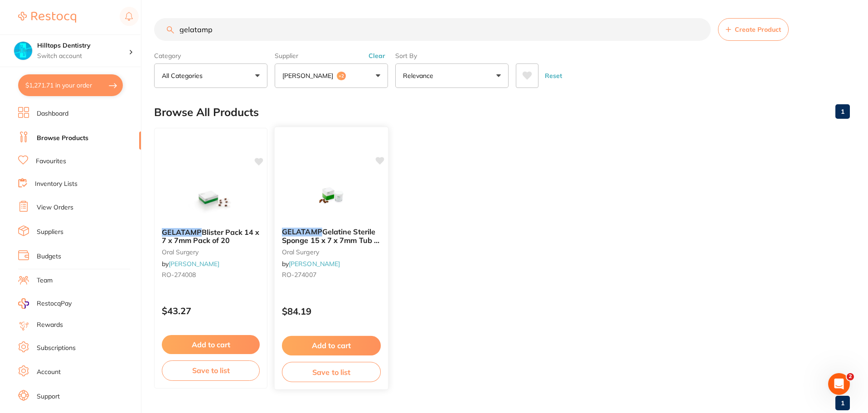
click at [345, 347] on button "Add to cart" at bounding box center [331, 345] width 99 height 19
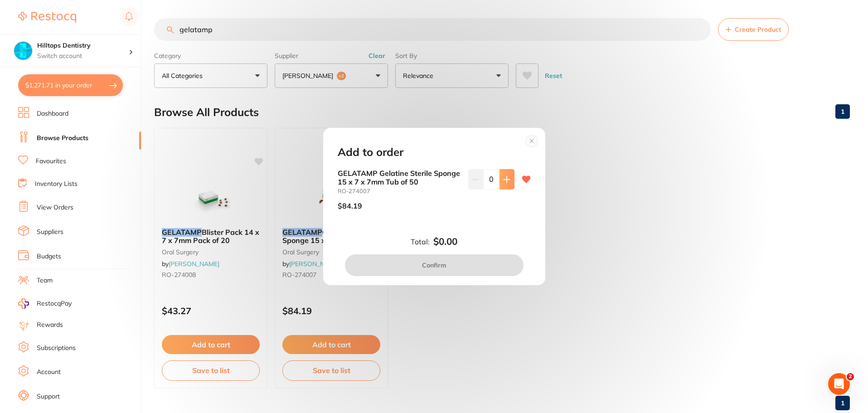
click at [506, 182] on icon at bounding box center [506, 179] width 7 height 7
type input "1"
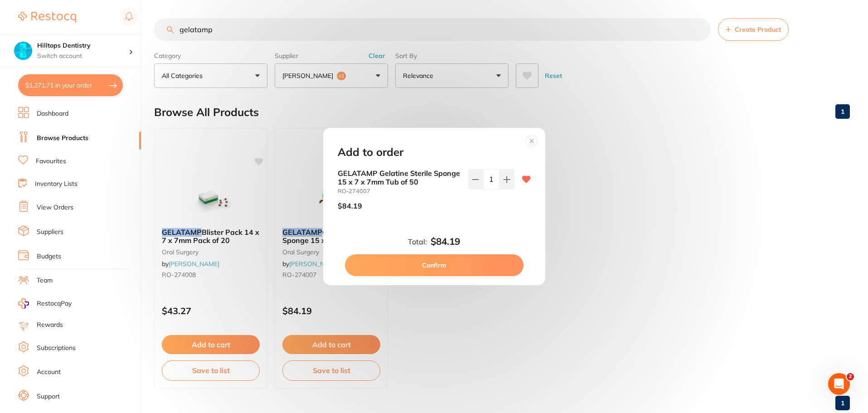
click at [482, 271] on button "Confirm" at bounding box center [434, 265] width 179 height 22
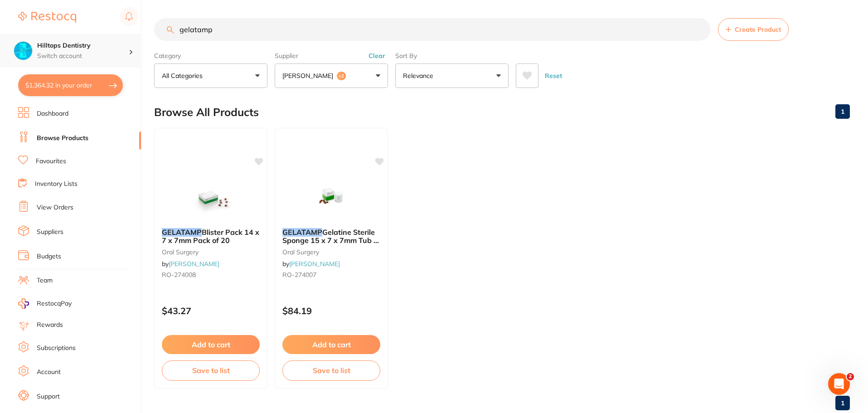
drag, startPoint x: 44, startPoint y: 30, endPoint x: 26, endPoint y: 37, distance: 18.5
click at [26, 33] on div "$1,364.32 Hilltops Dentistry Switch account Elevate Dental Young Hilltops Denti…" at bounding box center [434, 206] width 868 height 413
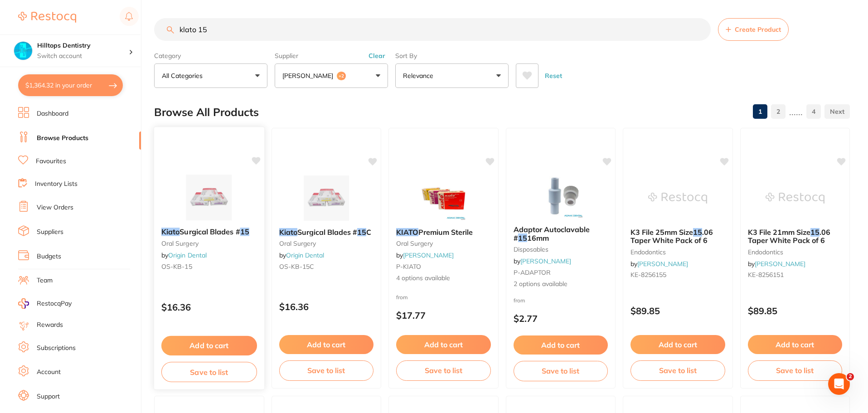
type input "klato 15"
click at [227, 348] on button "Add to cart" at bounding box center [209, 344] width 95 height 19
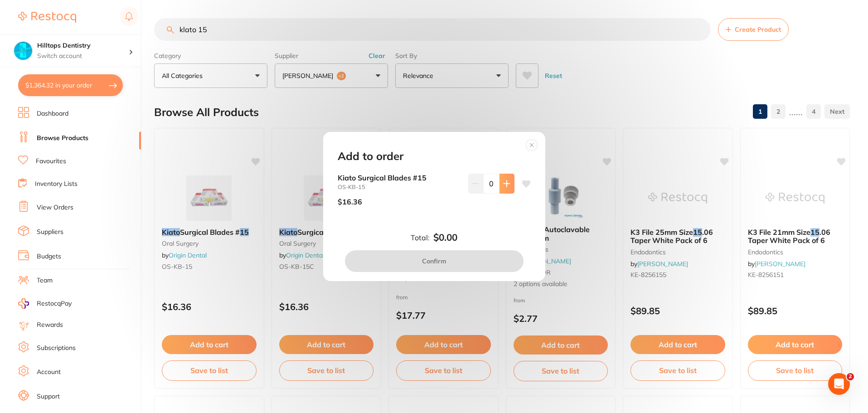
click at [505, 185] on icon at bounding box center [507, 183] width 6 height 6
type input "1"
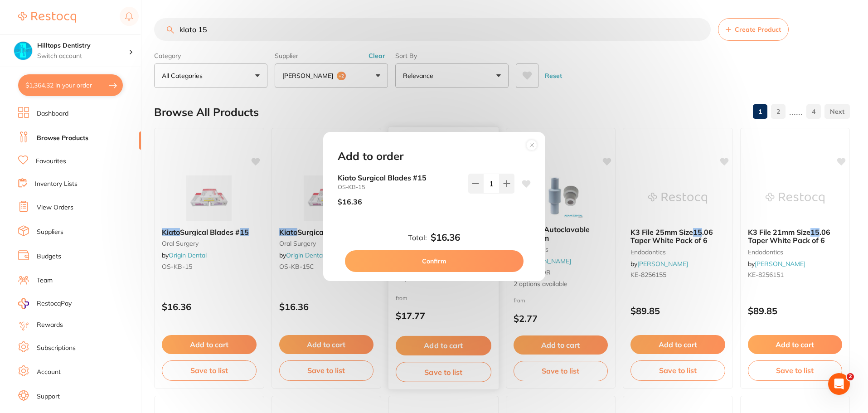
click at [451, 257] on button "Confirm" at bounding box center [434, 261] width 179 height 22
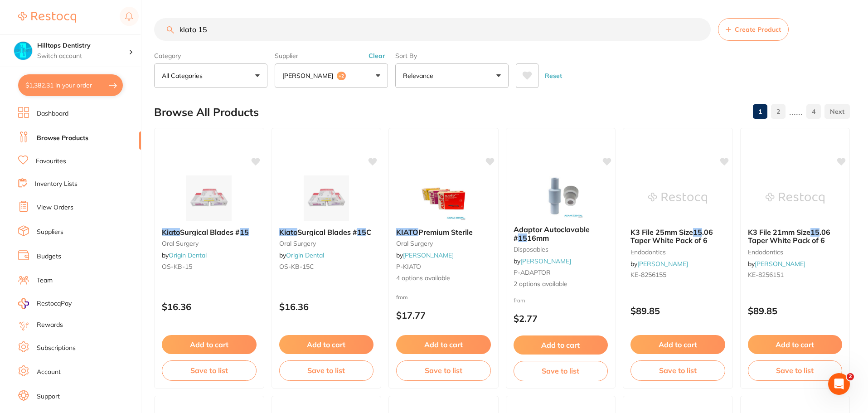
drag, startPoint x: 254, startPoint y: 34, endPoint x: 43, endPoint y: 34, distance: 210.8
click at [43, 34] on div "$1,382.31 Hilltops Dentistry Switch account Elevate Dental Young Hilltops Denti…" at bounding box center [434, 206] width 868 height 413
type input "odontopaste"
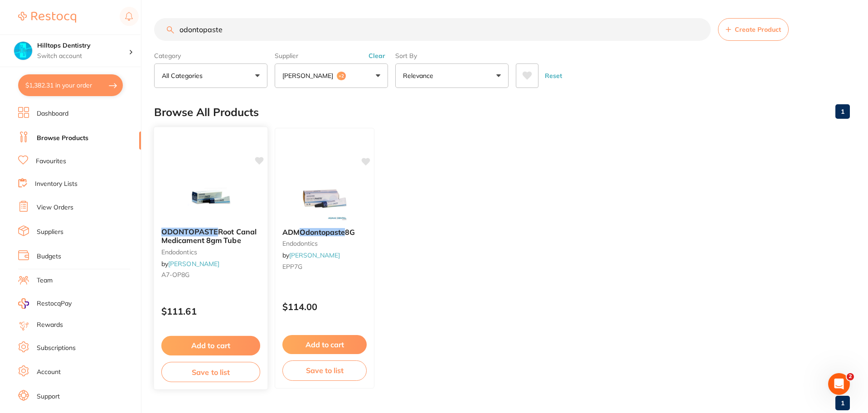
click at [214, 346] on button "Add to cart" at bounding box center [210, 345] width 99 height 19
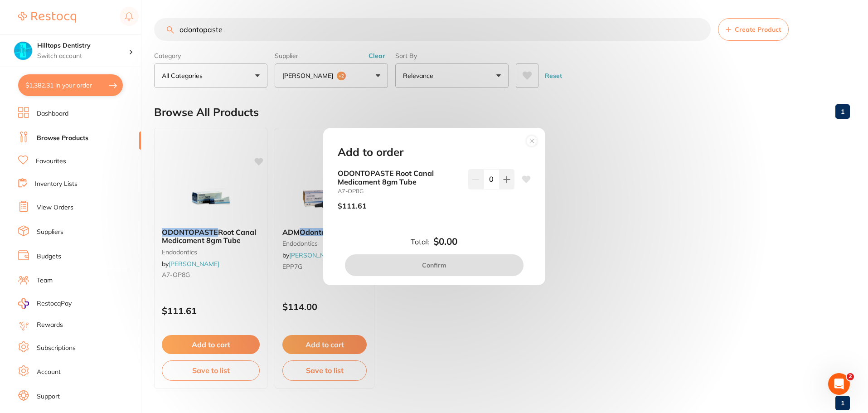
click at [512, 187] on div "ODONTOPASTE Root Canal Medicament 8gm Tube A7-OP8G $111.61 0" at bounding box center [434, 193] width 193 height 48
click at [505, 186] on button at bounding box center [506, 179] width 15 height 20
type input "1"
click at [465, 259] on button "Confirm" at bounding box center [434, 265] width 179 height 22
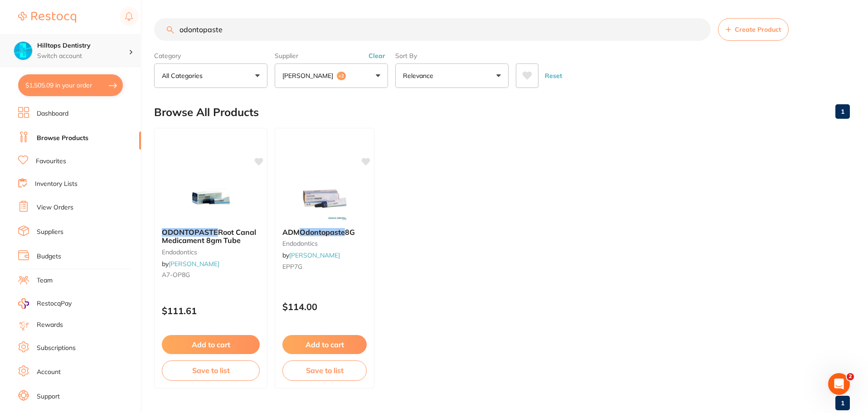
drag, startPoint x: 251, startPoint y: 28, endPoint x: 52, endPoint y: 53, distance: 200.1
click at [52, 53] on div "$1,505.09 Hilltops Dentistry Switch account Elevate Dental Young Hilltops Denti…" at bounding box center [434, 206] width 868 height 413
type input "prophy paste"
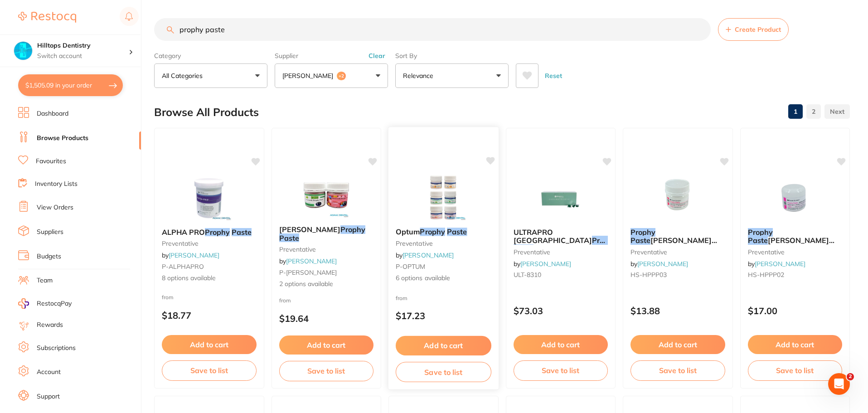
click at [441, 192] on img at bounding box center [443, 197] width 59 height 46
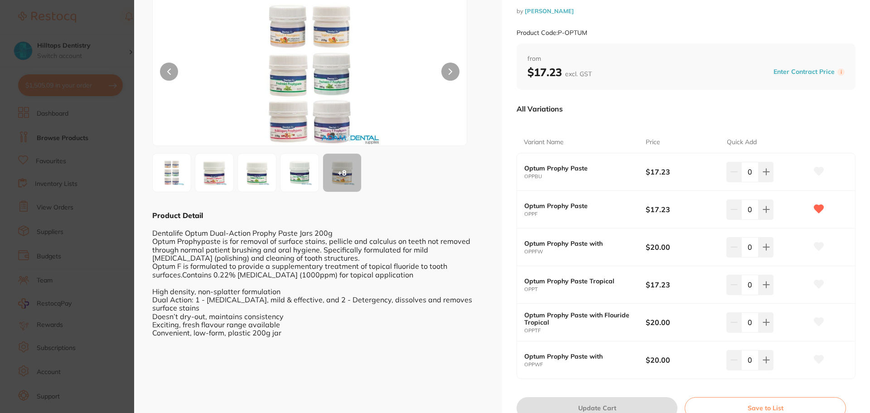
scroll to position [2, 0]
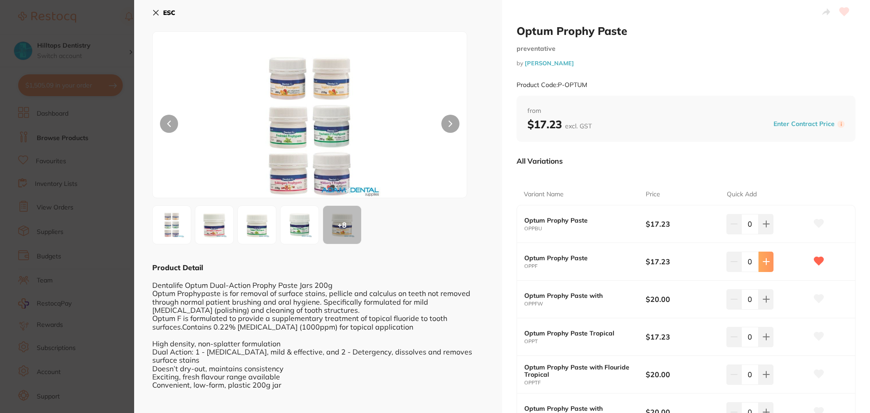
click at [766, 258] on icon at bounding box center [766, 261] width 7 height 7
type input "2"
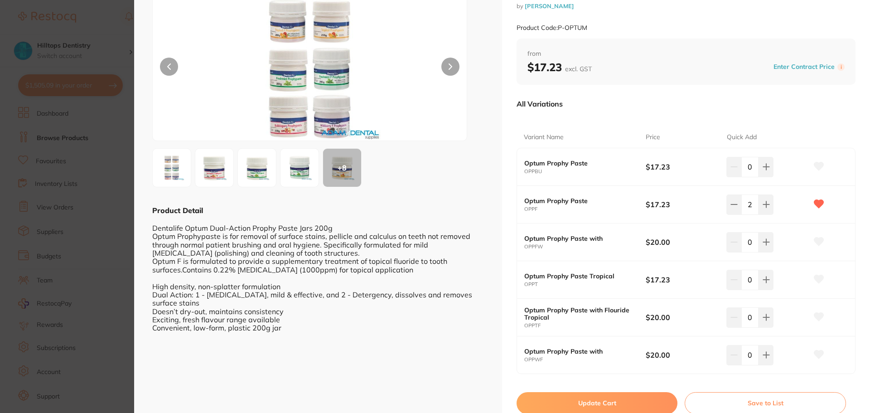
scroll to position [93, 0]
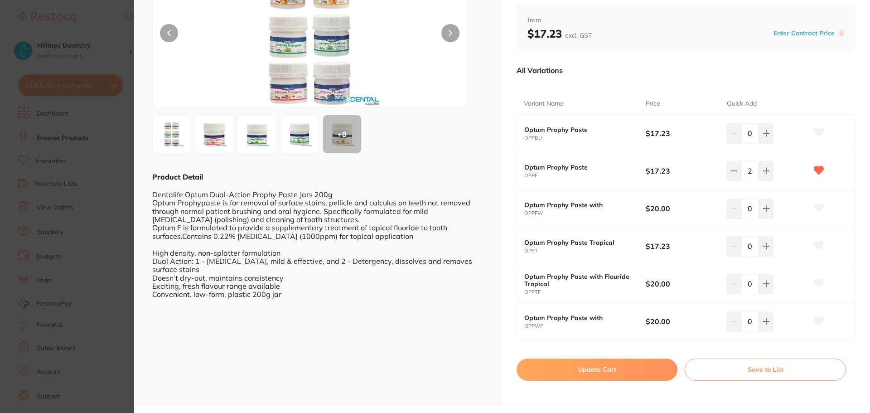
click at [612, 367] on button "Update Cart" at bounding box center [597, 370] width 161 height 22
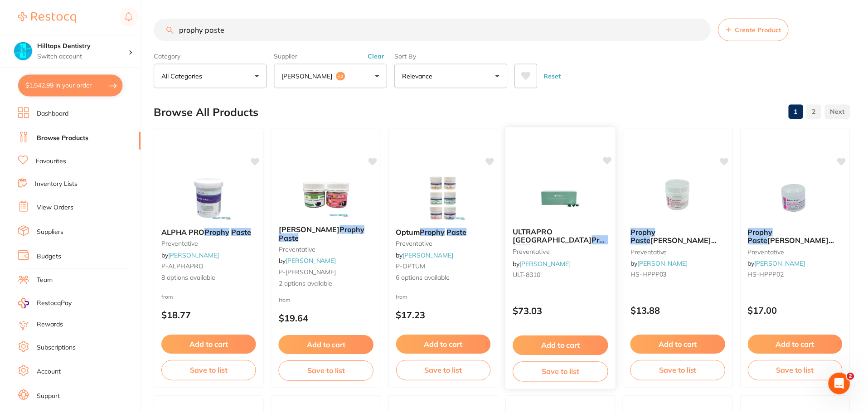
scroll to position [0, 0]
drag, startPoint x: 252, startPoint y: 28, endPoint x: 0, endPoint y: 12, distance: 252.0
click at [0, 12] on div "$1,542.99 Hilltops Dentistry Switch account Elevate Dental Young Hilltops Denti…" at bounding box center [434, 206] width 868 height 413
type input "prophy cup"
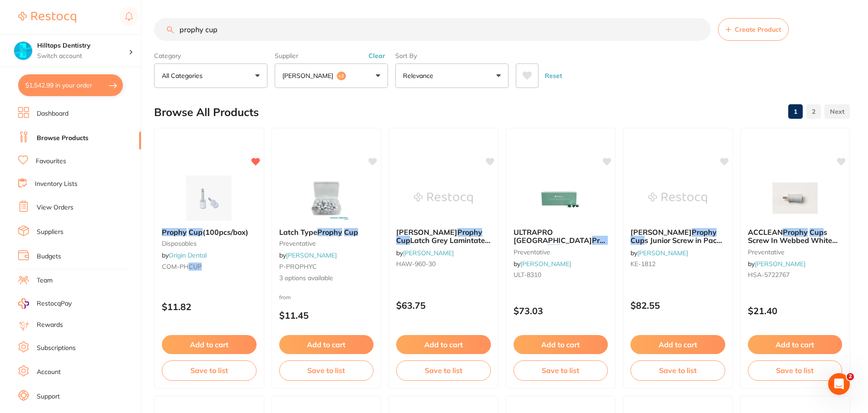
scroll to position [0, 0]
click at [216, 340] on button "Add to cart" at bounding box center [209, 344] width 95 height 19
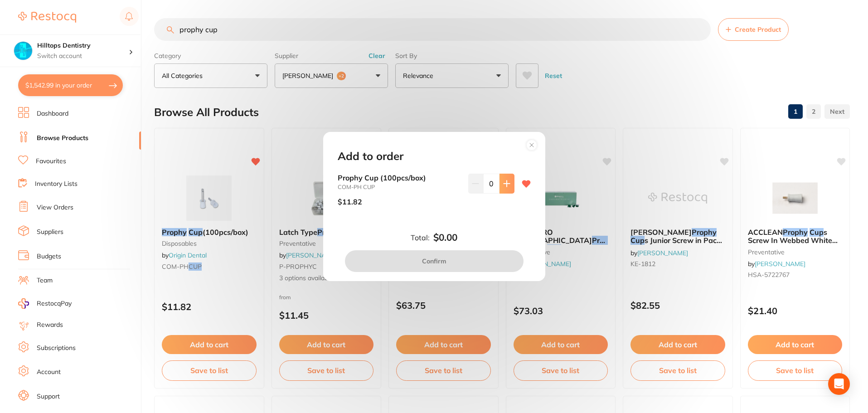
click at [508, 183] on button at bounding box center [506, 184] width 15 height 20
type input "1"
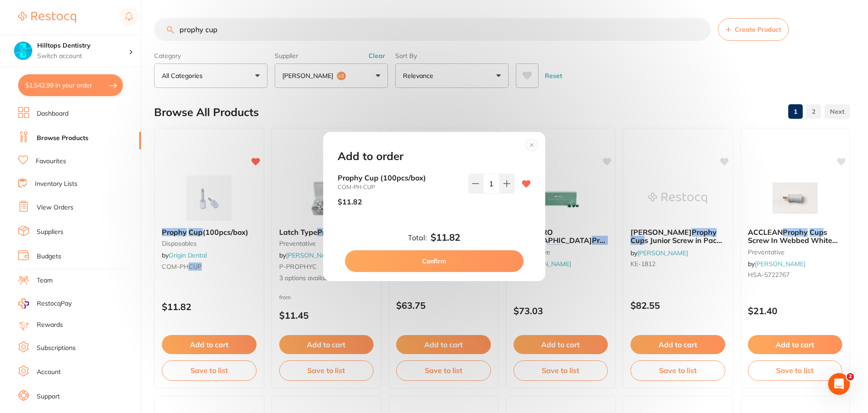
click at [457, 264] on button "Confirm" at bounding box center [434, 261] width 179 height 22
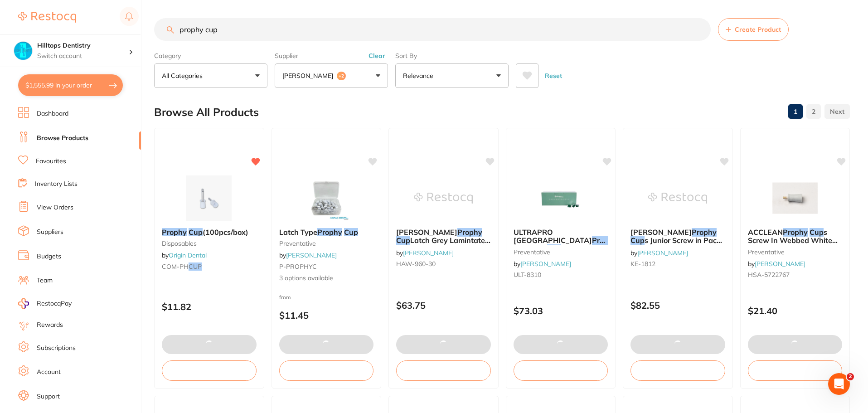
drag, startPoint x: 264, startPoint y: 35, endPoint x: 0, endPoint y: 28, distance: 264.3
click at [0, 28] on div "$1,555.99 Hilltops Dentistry Switch account Elevate Dental Young Hilltops Denti…" at bounding box center [434, 206] width 868 height 413
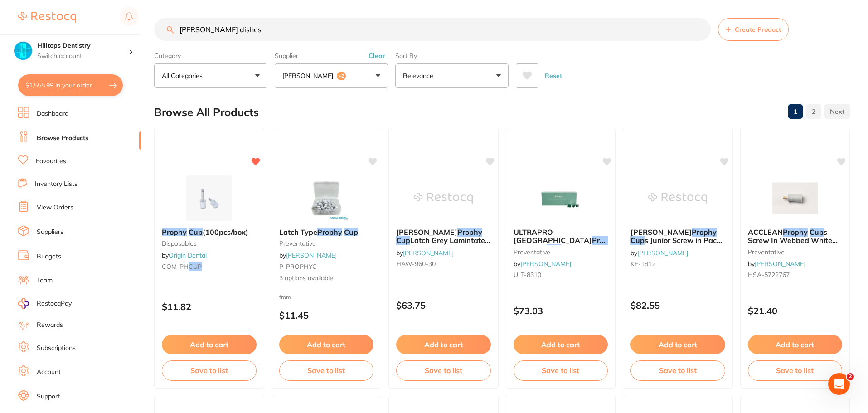
type input "[PERSON_NAME] dishes"
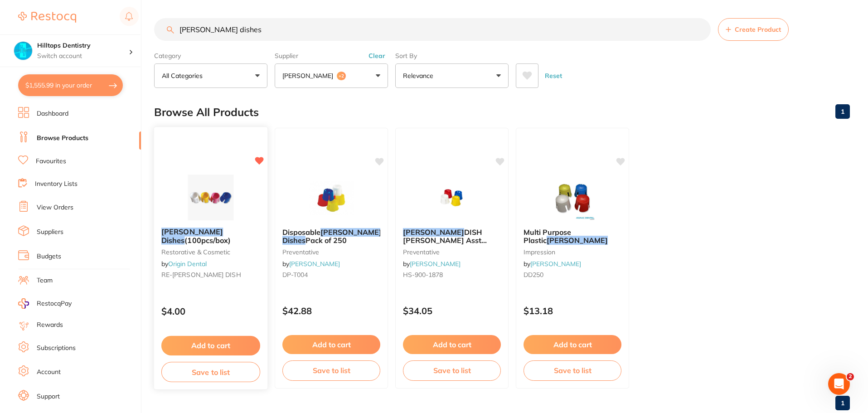
click at [226, 347] on button "Add to cart" at bounding box center [210, 345] width 99 height 19
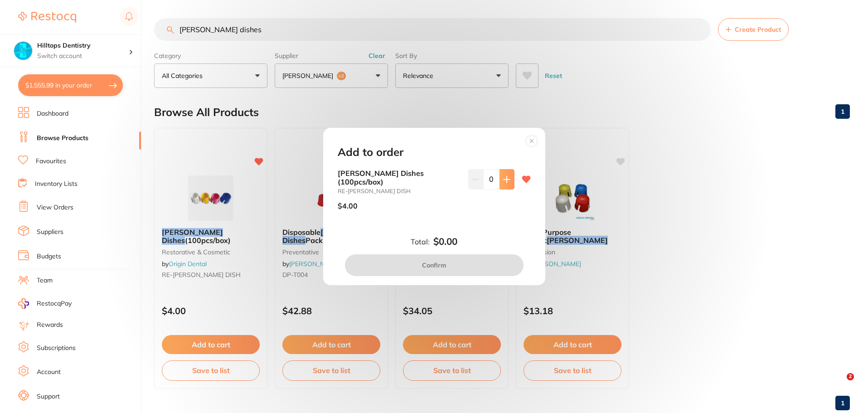
click at [506, 180] on icon at bounding box center [506, 179] width 7 height 7
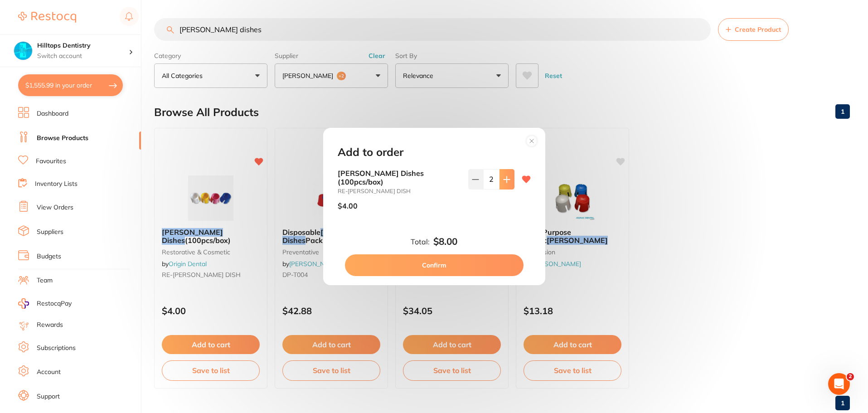
click at [506, 180] on icon at bounding box center [506, 179] width 7 height 7
type input "3"
drag, startPoint x: 475, startPoint y: 257, endPoint x: 460, endPoint y: 257, distance: 14.5
click at [470, 257] on button "Confirm" at bounding box center [434, 265] width 179 height 22
